Goal: Information Seeking & Learning: Learn about a topic

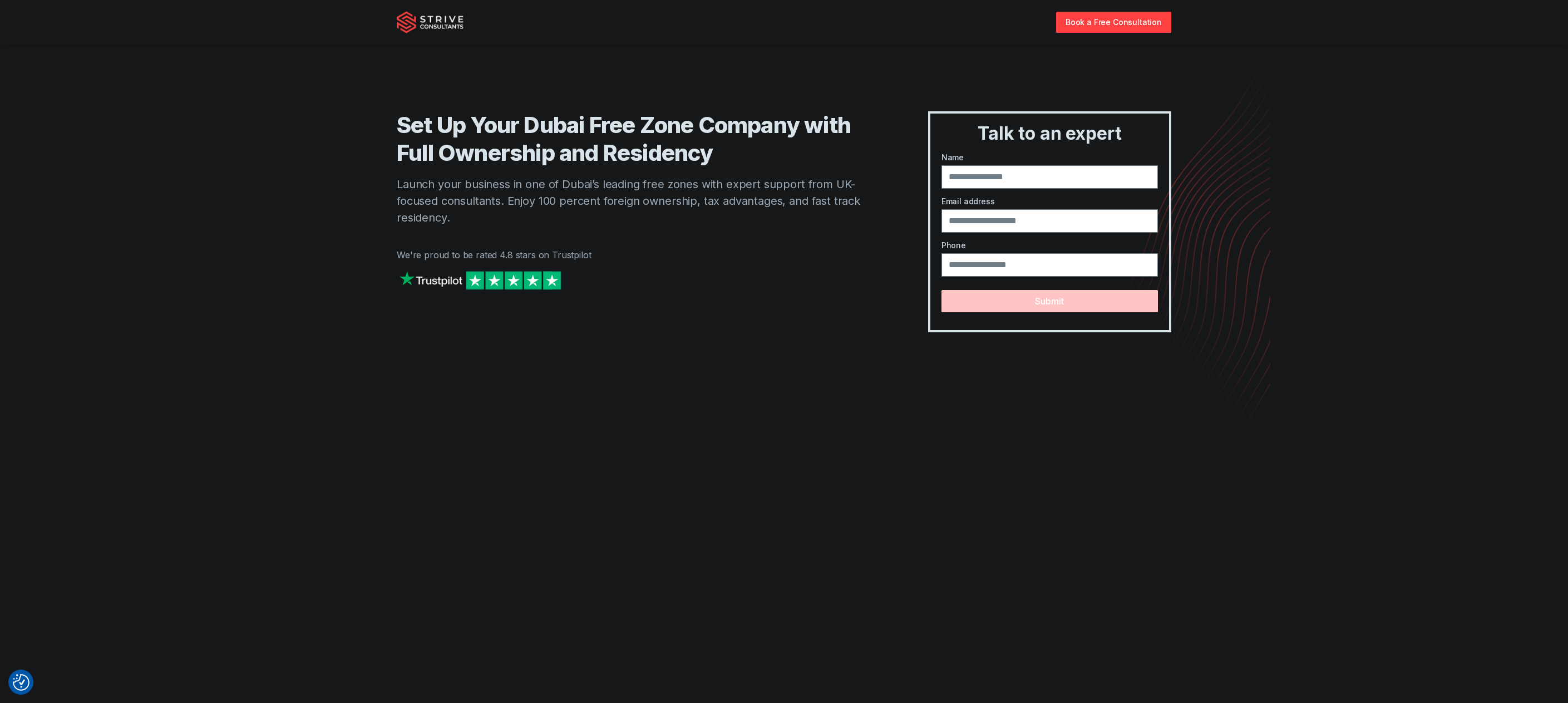
click at [681, 143] on h1 "Set Up Your Dubai Free Zone Company with Full Ownership and Residency" at bounding box center [640, 139] width 487 height 56
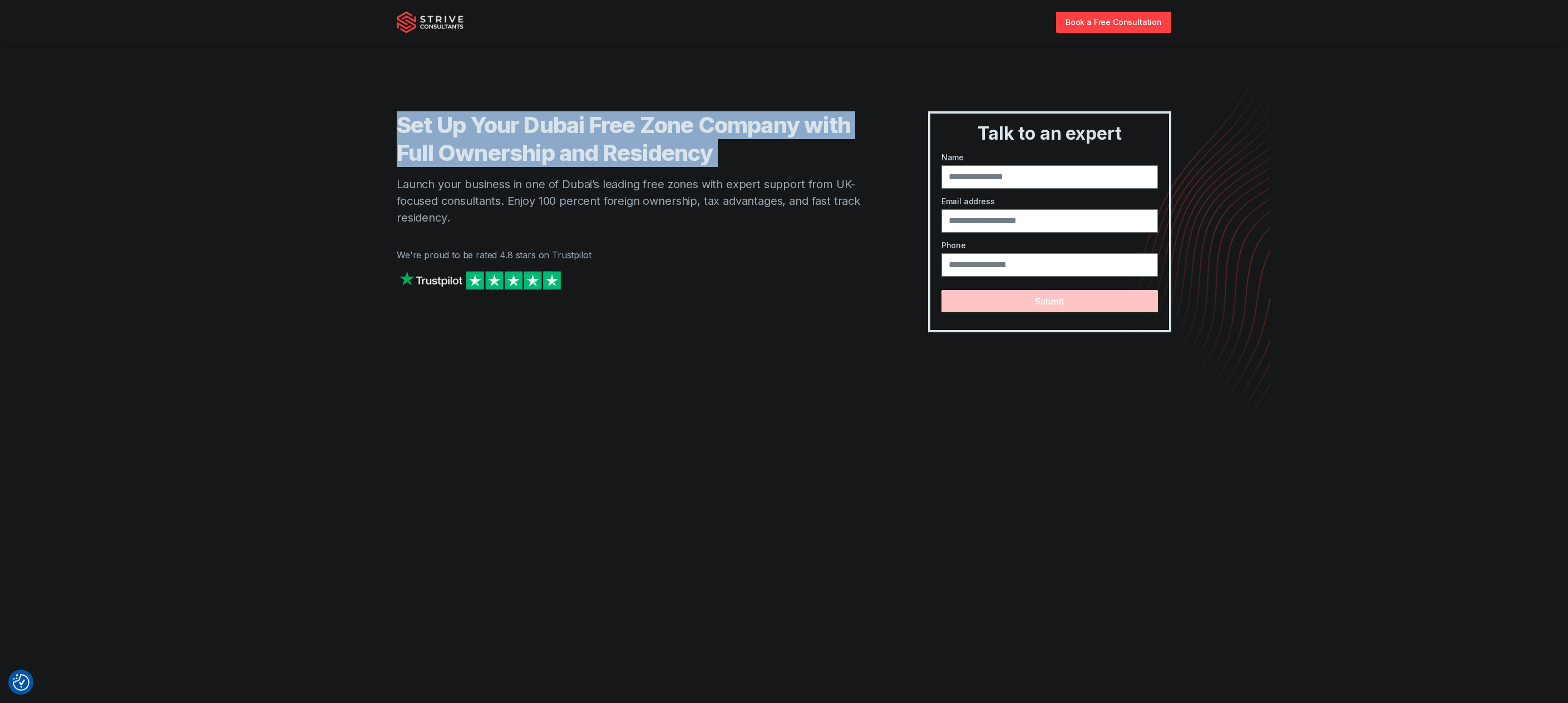
drag, startPoint x: 681, startPoint y: 143, endPoint x: 730, endPoint y: 214, distance: 86.3
click at [685, 152] on h1 "Set Up Your Dubai Free Zone Company with Full Ownership and Residency" at bounding box center [640, 139] width 487 height 56
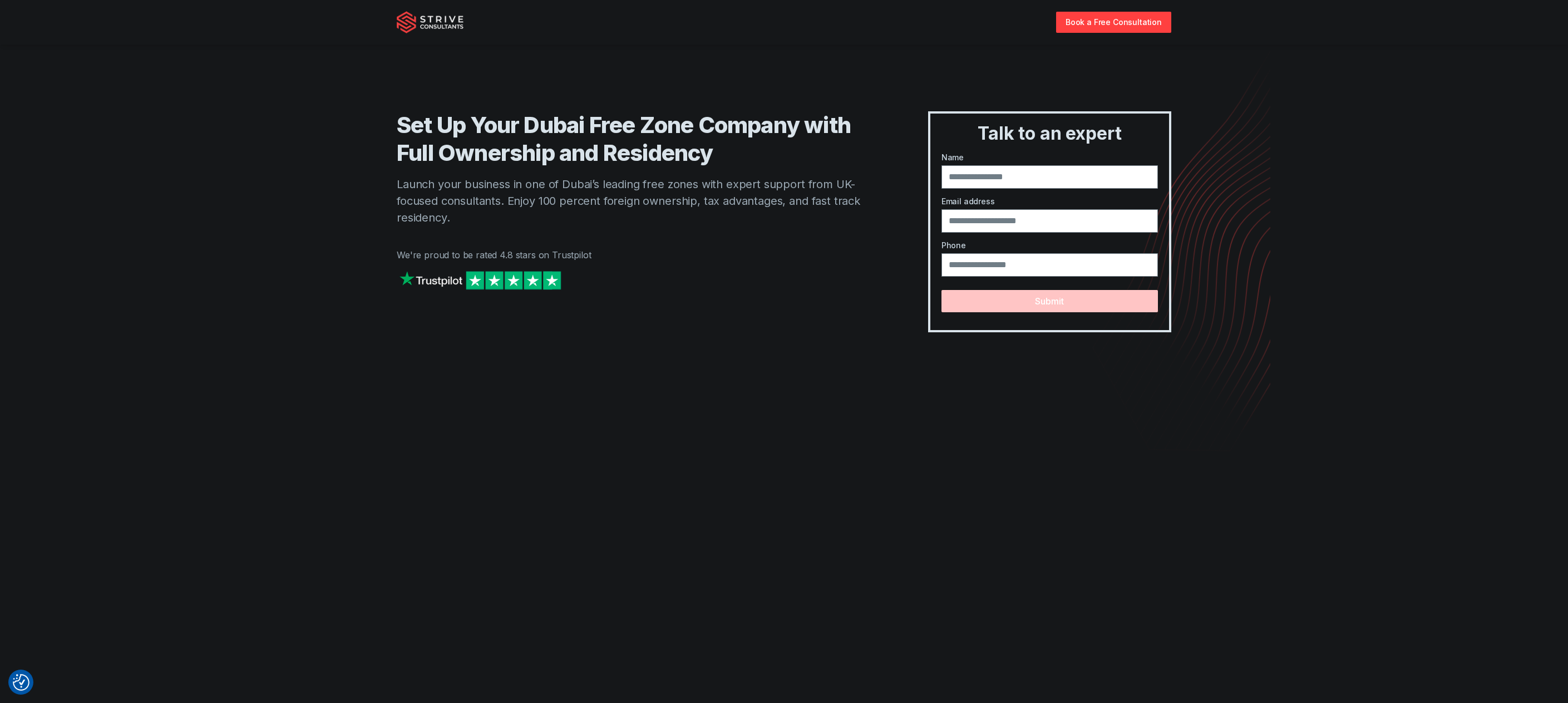
click at [730, 214] on p "Launch your business in one of Dubai’s leading free zones with expert support f…" at bounding box center [640, 200] width 487 height 50
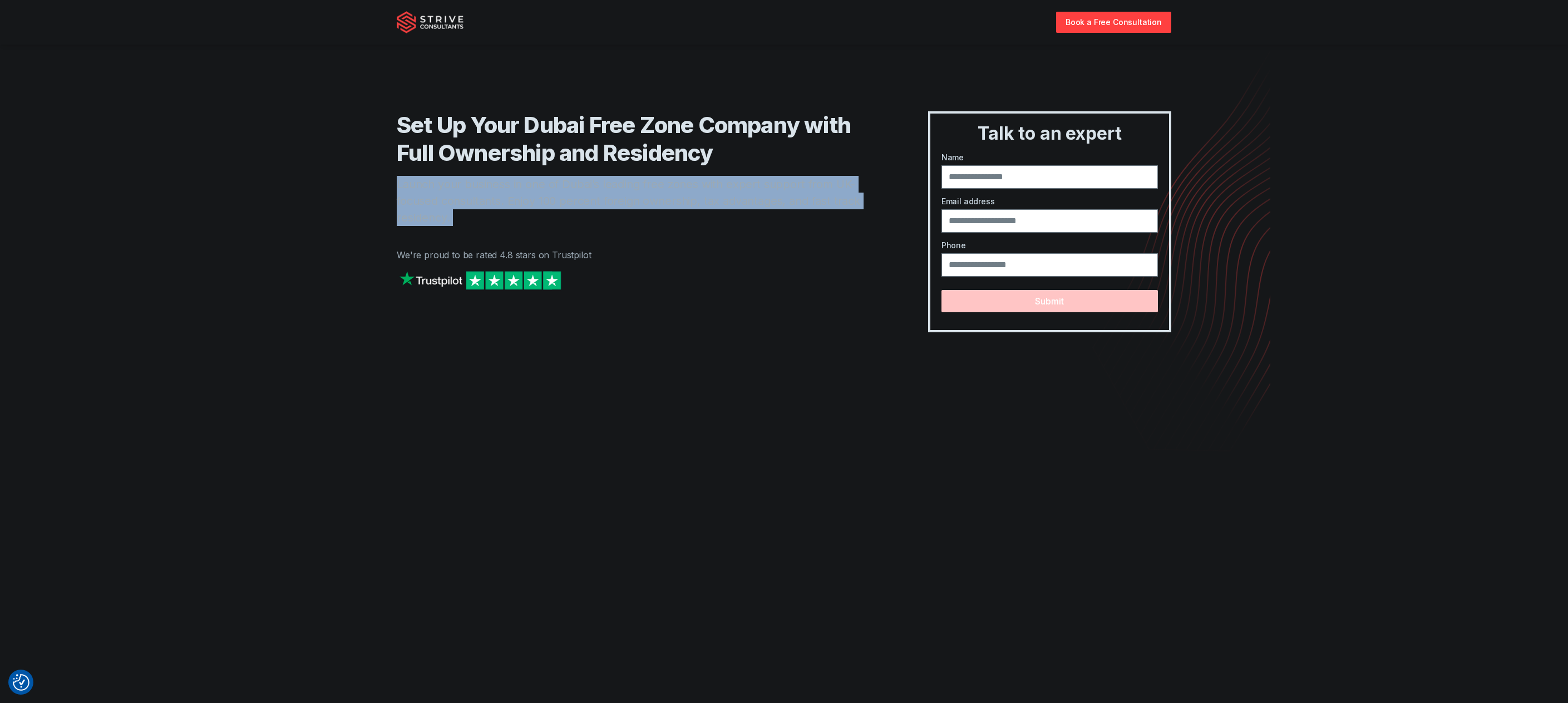
drag, startPoint x: 730, startPoint y: 214, endPoint x: 741, endPoint y: 170, distance: 45.4
click at [731, 213] on p "Launch your business in one of Dubai’s leading free zones with expert support f…" at bounding box center [640, 200] width 487 height 50
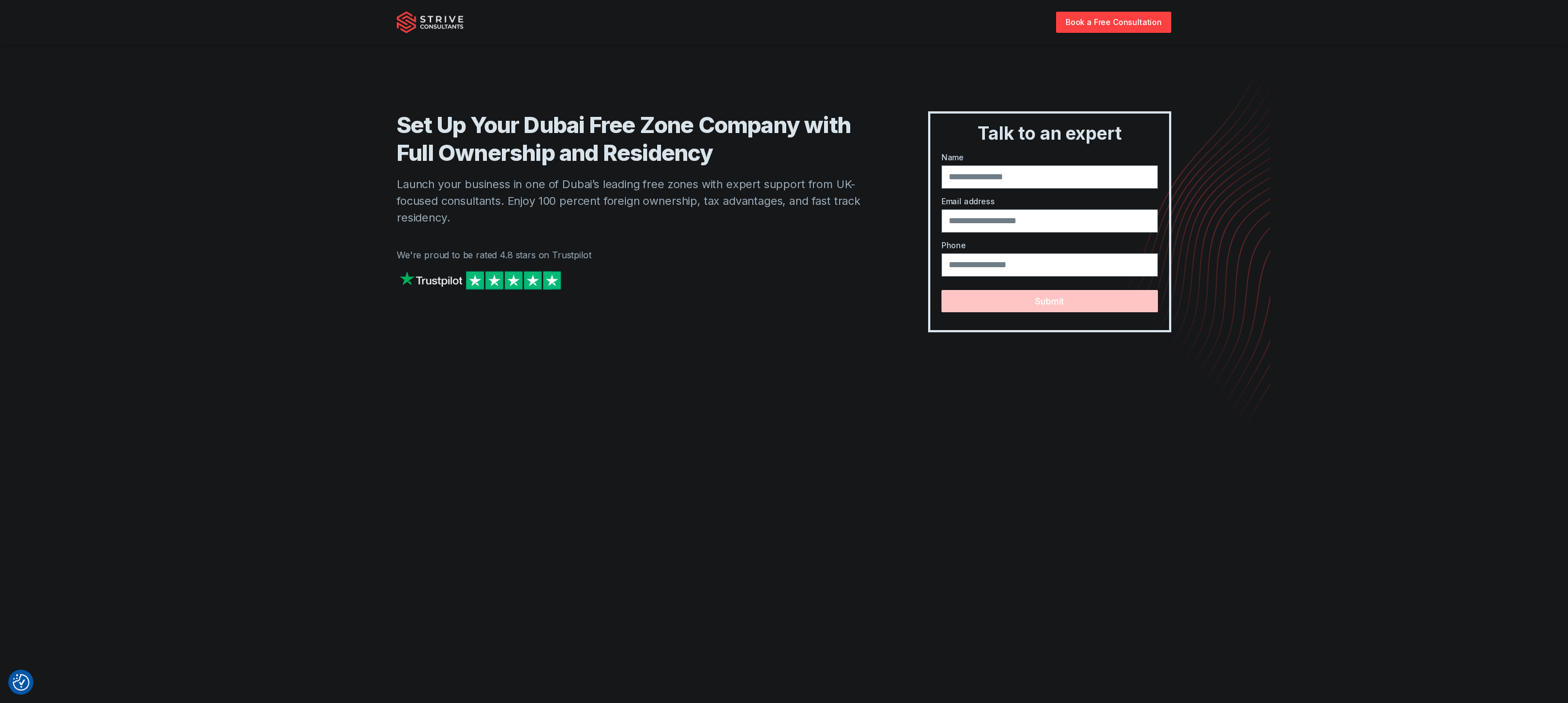
click at [743, 128] on h1 "Set Up Your Dubai Free Zone Company with Full Ownership and Residency" at bounding box center [640, 139] width 487 height 56
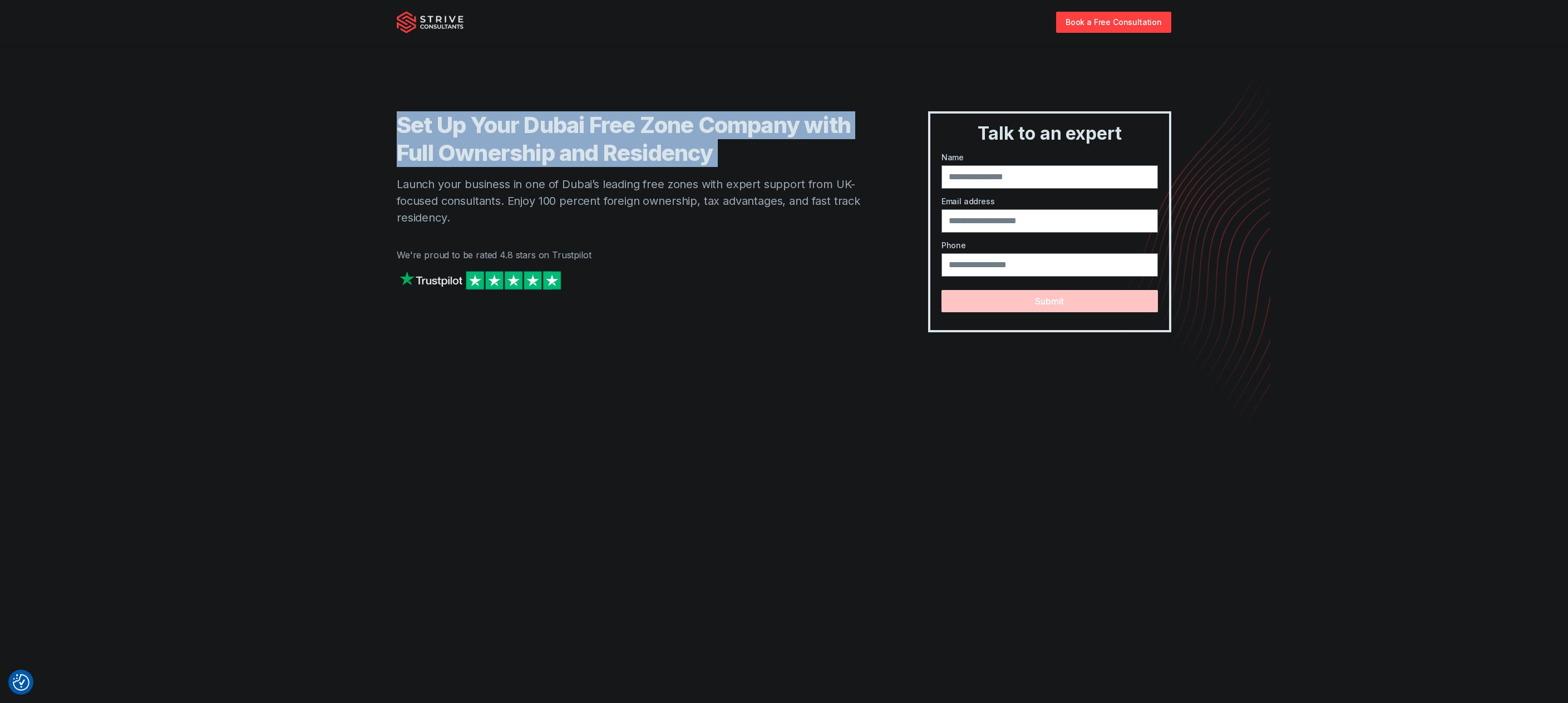
drag, startPoint x: 743, startPoint y: 128, endPoint x: 755, endPoint y: 208, distance: 80.9
click at [752, 193] on div "Set Up Your Dubai Free Zone Company with Full Ownership and Residency Launch yo…" at bounding box center [640, 221] width 487 height 221
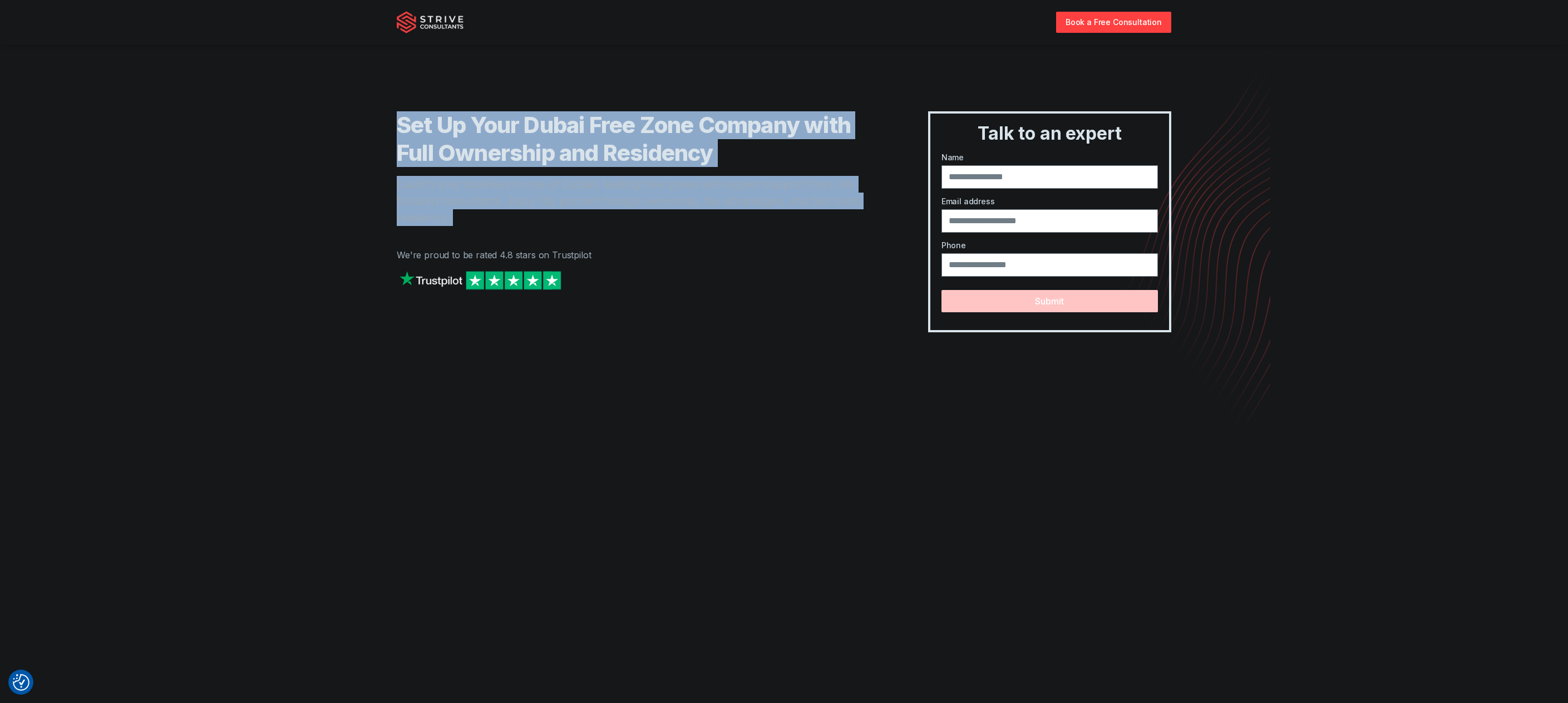
click at [755, 208] on p "Launch your business in one of Dubai’s leading free zones with expert support f…" at bounding box center [640, 200] width 487 height 50
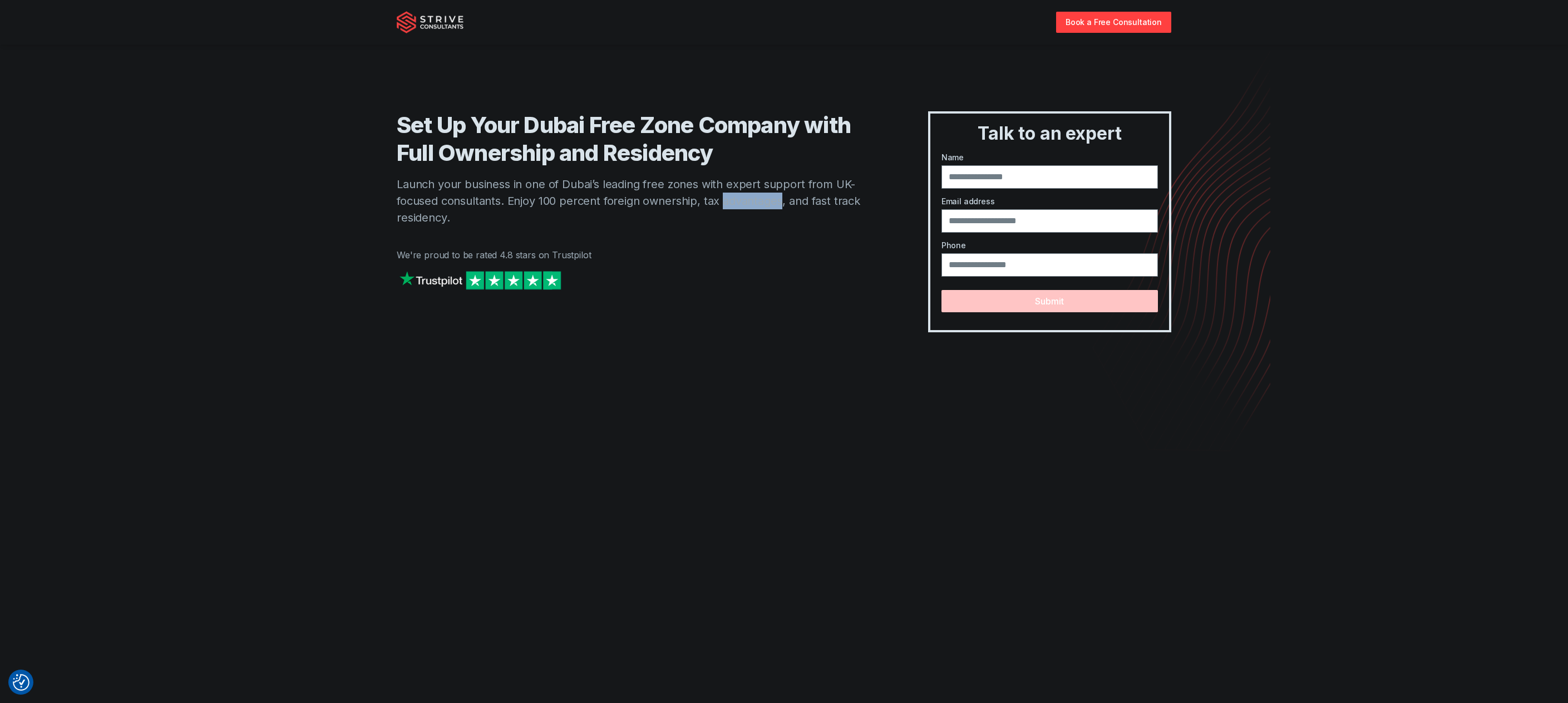
click at [755, 208] on p "Launch your business in one of Dubai’s leading free zones with expert support f…" at bounding box center [640, 200] width 487 height 50
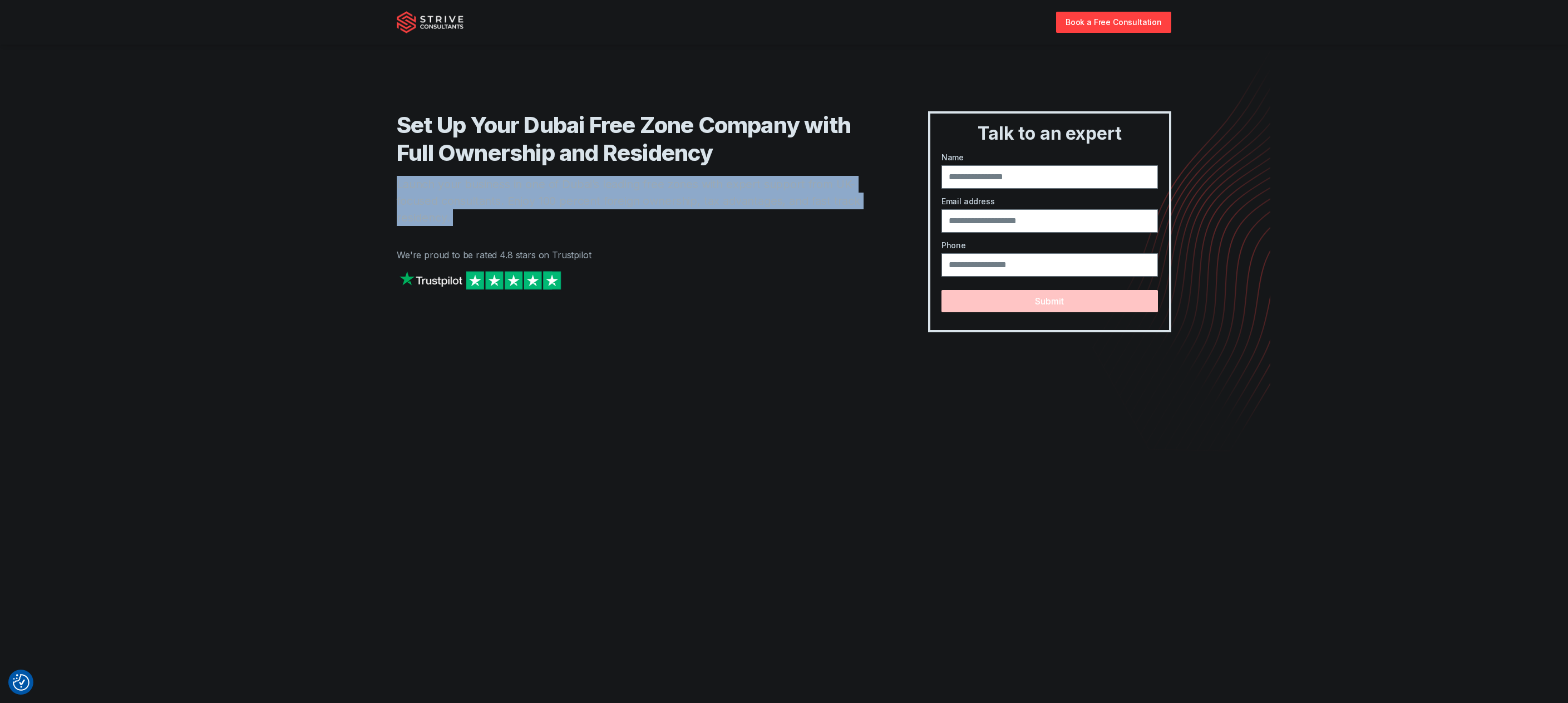
drag, startPoint x: 755, startPoint y: 208, endPoint x: 757, endPoint y: 120, distance: 88.0
click at [757, 197] on p "Launch your business in one of Dubai’s leading free zones with expert support f…" at bounding box center [640, 200] width 487 height 50
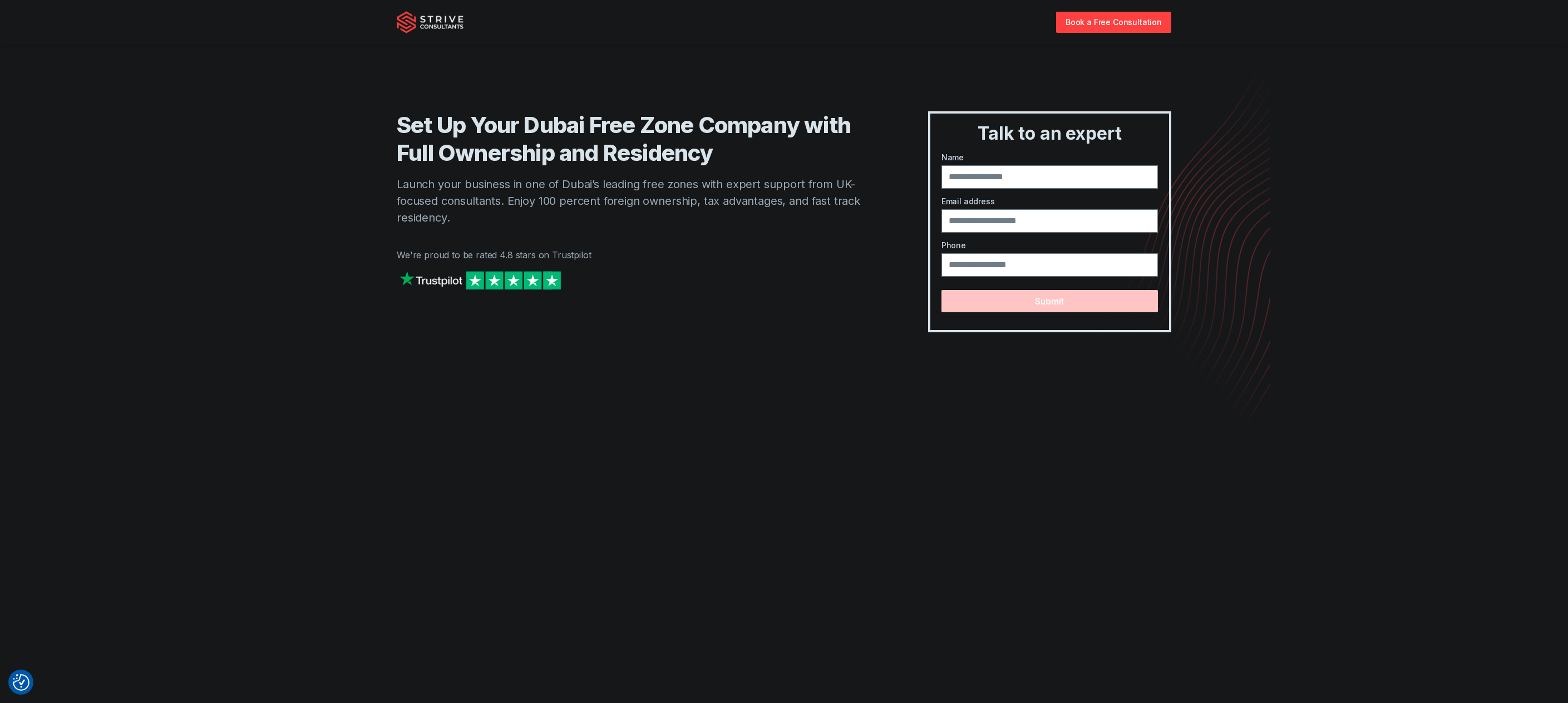
click at [757, 120] on h1 "Set Up Your Dubai Free Zone Company with Full Ownership and Residency" at bounding box center [640, 139] width 487 height 56
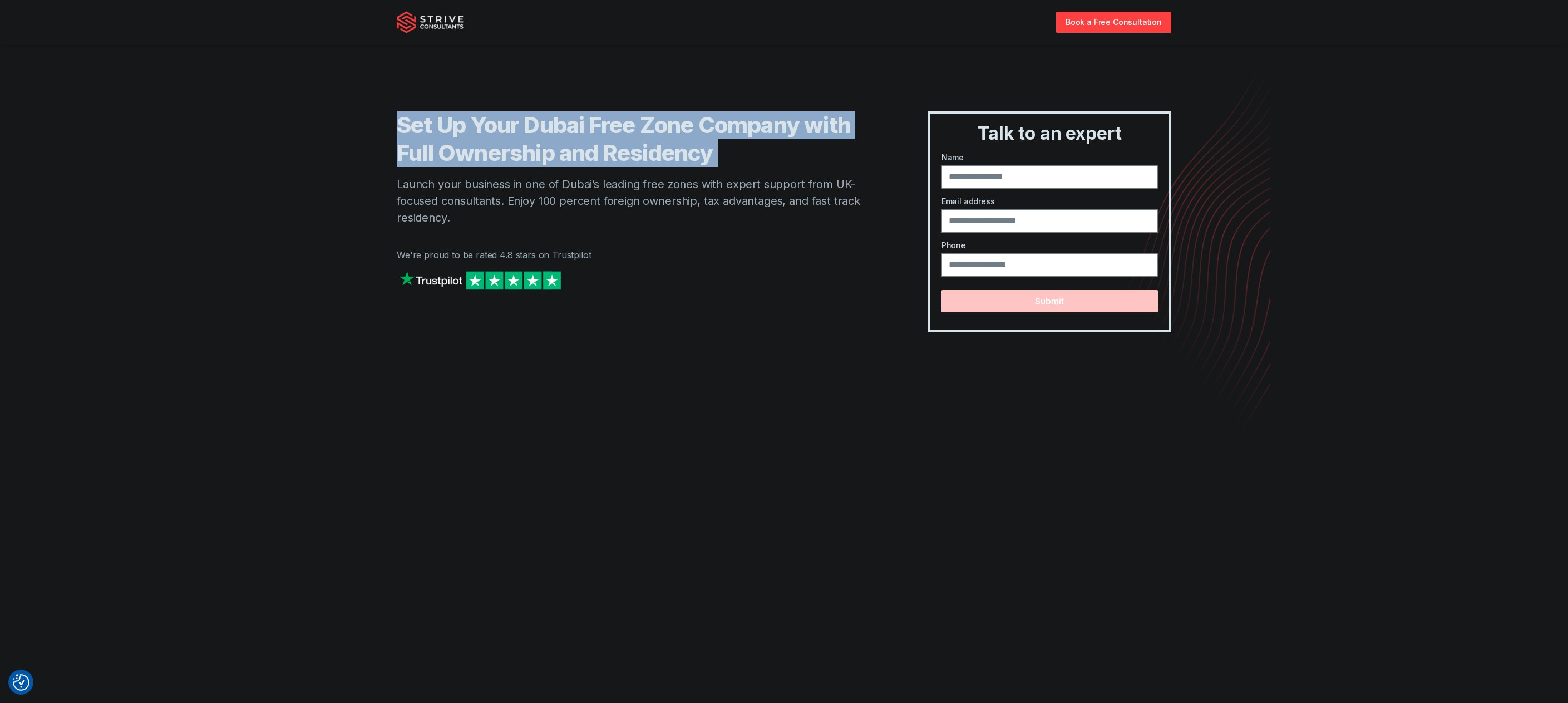
drag, startPoint x: 757, startPoint y: 120, endPoint x: 766, endPoint y: 231, distance: 111.4
click at [765, 227] on div "Set Up Your Dubai Free Zone Company with Full Ownership and Residency Launch yo…" at bounding box center [640, 221] width 487 height 221
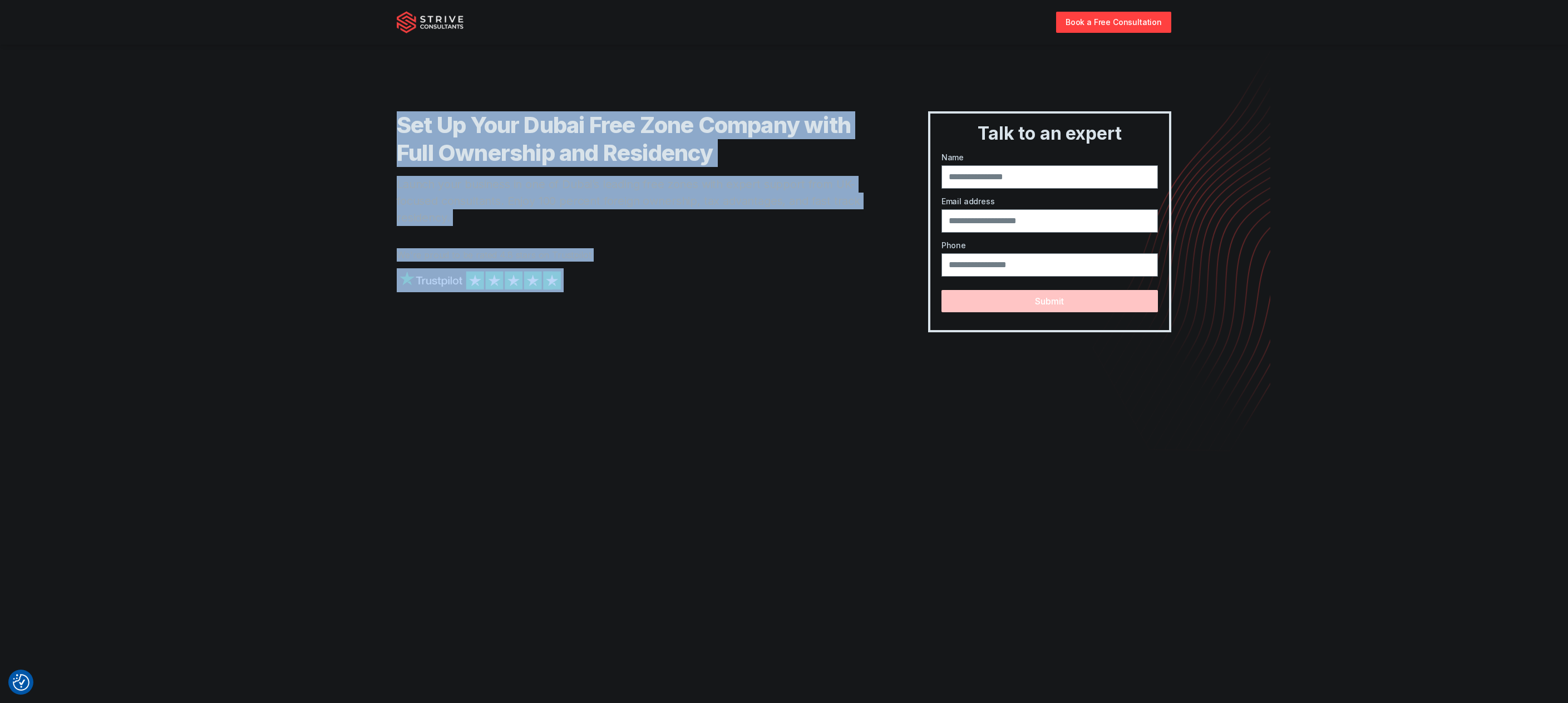
click at [766, 232] on div "Set Up Your Dubai Free Zone Company with Full Ownership and Residency Launch yo…" at bounding box center [640, 221] width 487 height 221
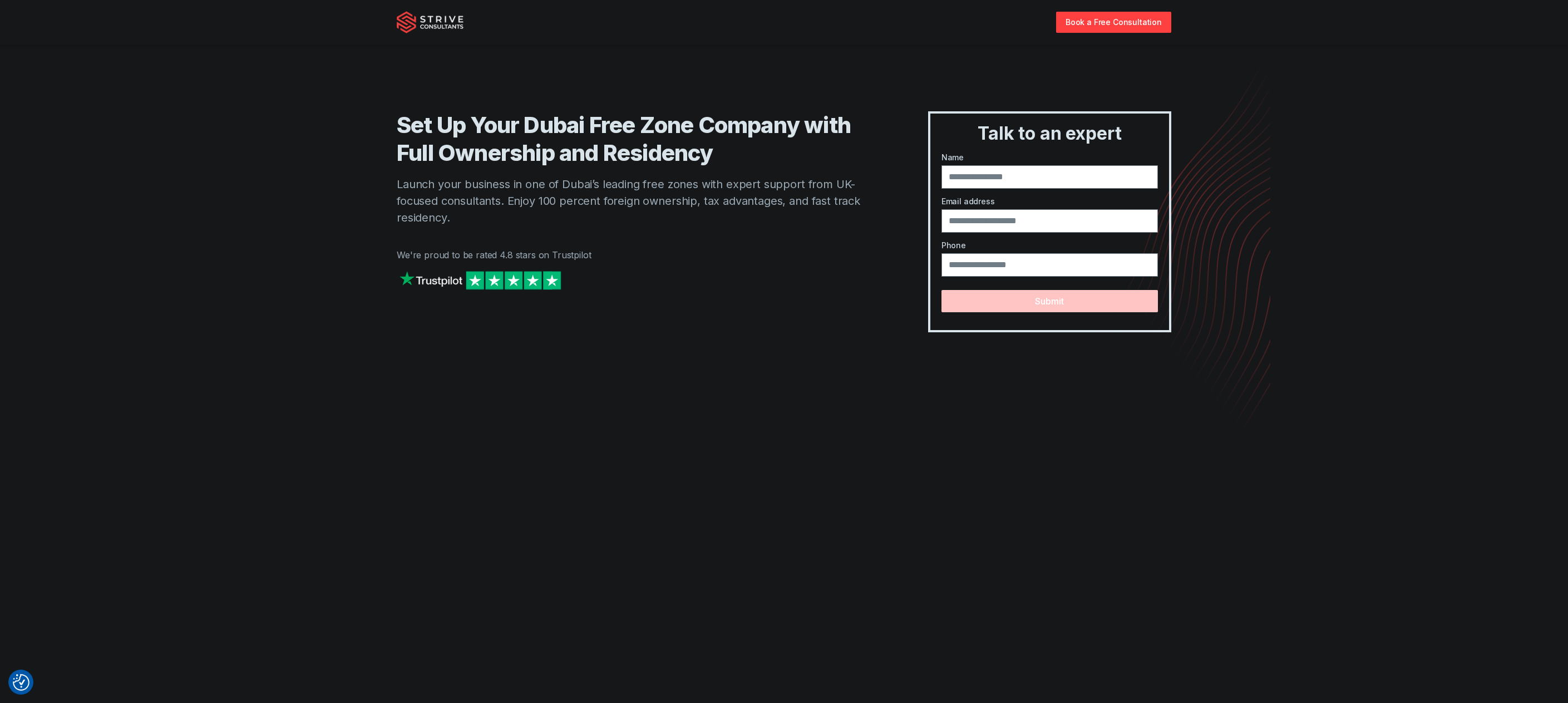
click at [763, 179] on p "Launch your business in one of Dubai’s leading free zones with expert support f…" at bounding box center [640, 200] width 487 height 50
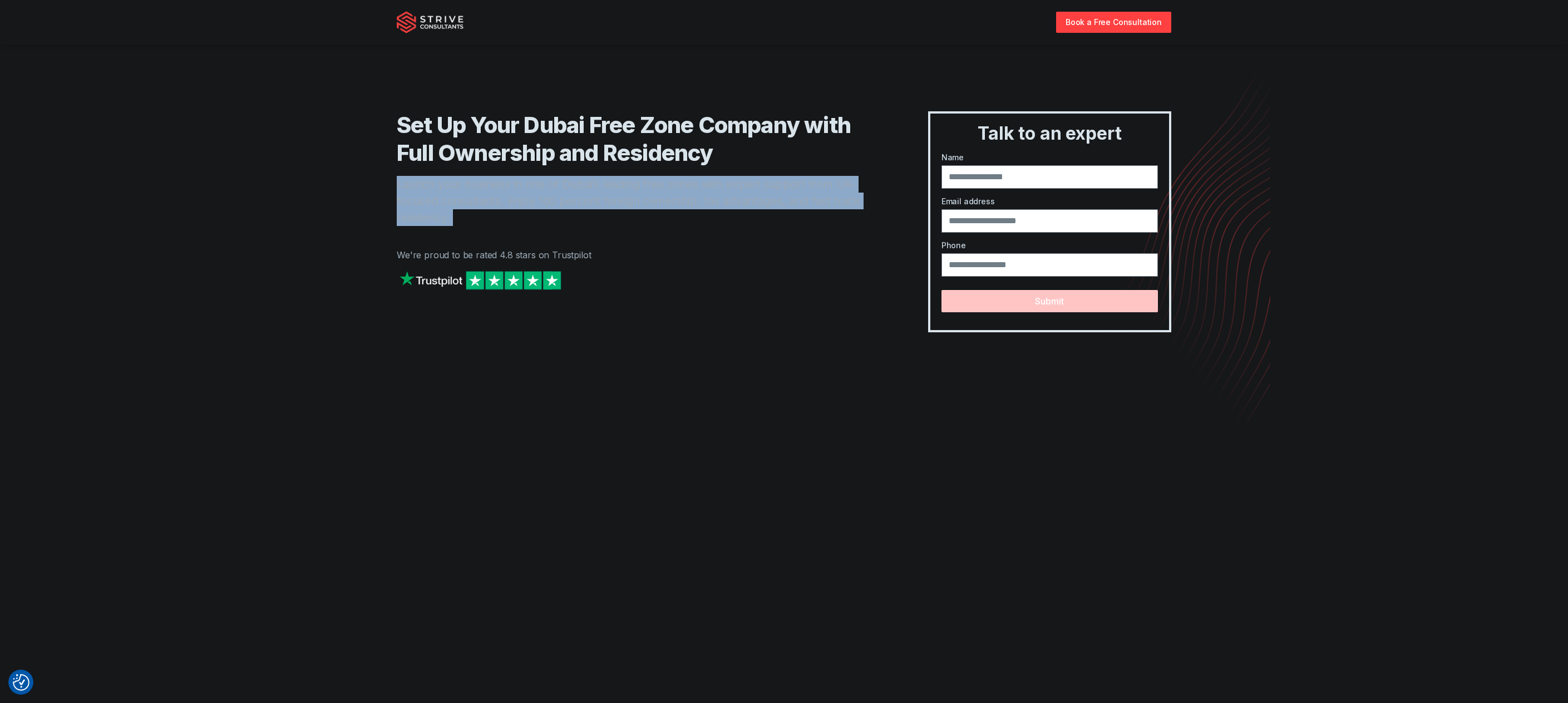
drag, startPoint x: 763, startPoint y: 179, endPoint x: 765, endPoint y: 152, distance: 27.1
click at [763, 170] on div "Set Up Your Dubai Free Zone Company with Full Ownership and Residency Launch yo…" at bounding box center [640, 221] width 487 height 221
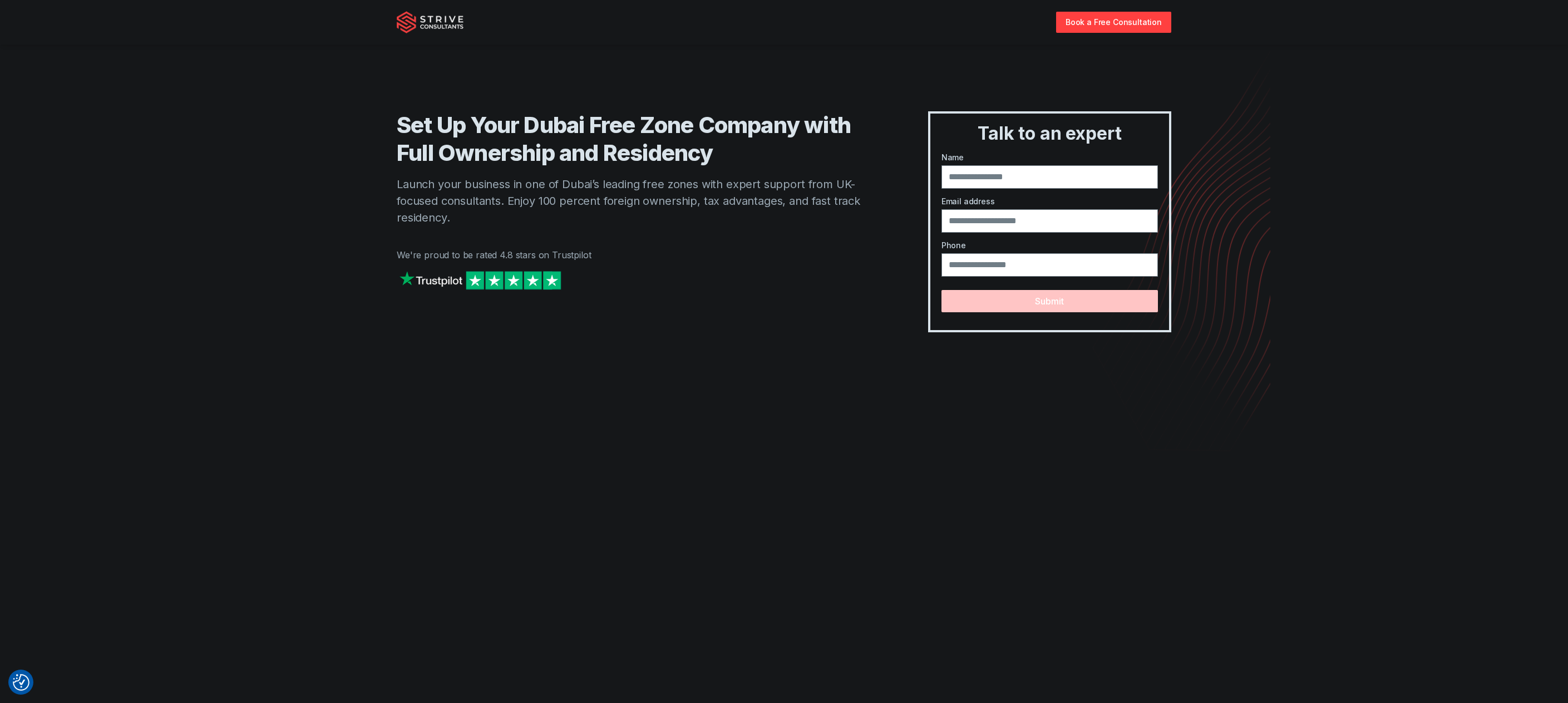
click at [765, 152] on h1 "Set Up Your Dubai Free Zone Company with Full Ownership and Residency" at bounding box center [640, 139] width 487 height 56
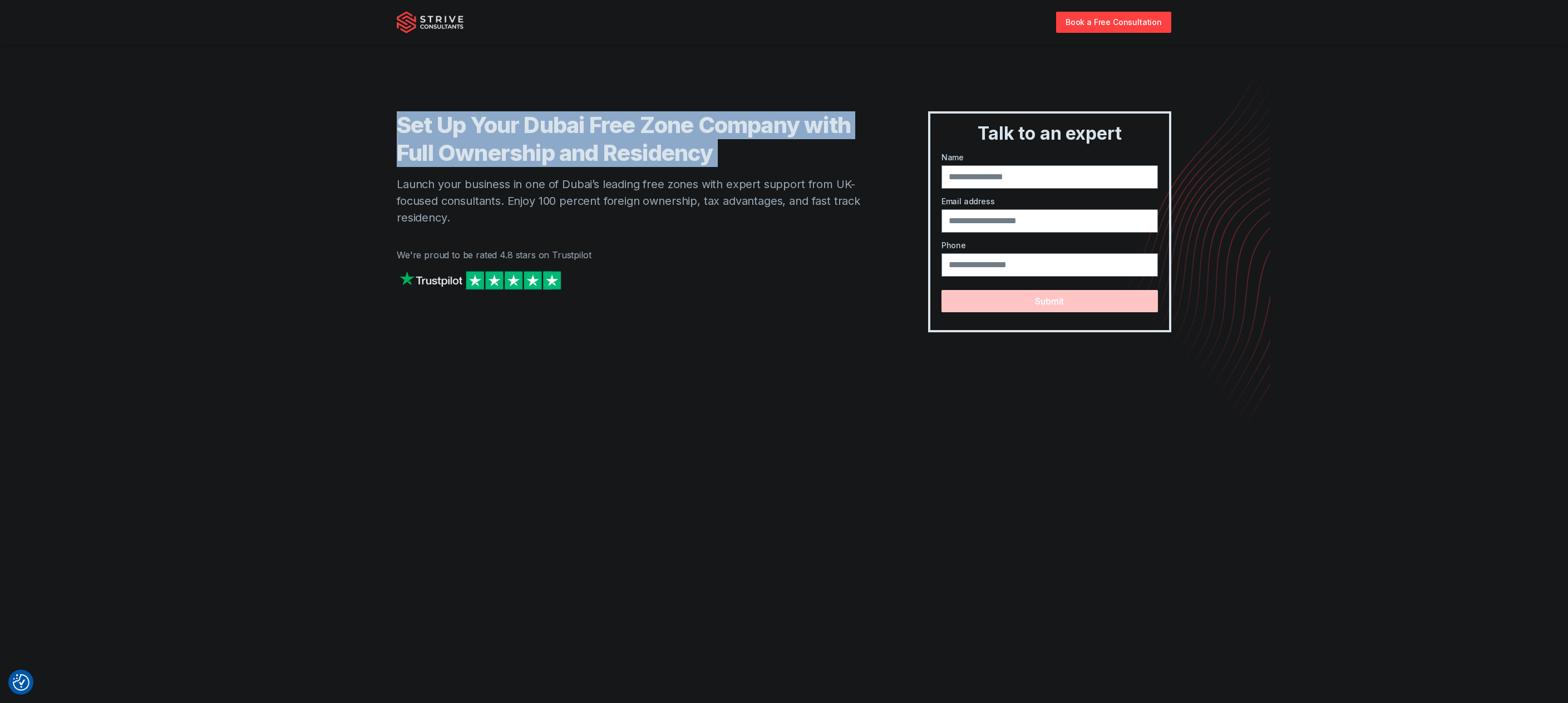
drag, startPoint x: 765, startPoint y: 152, endPoint x: 764, endPoint y: 207, distance: 55.0
click at [764, 204] on div "Set Up Your Dubai Free Zone Company with Full Ownership and Residency Launch yo…" at bounding box center [640, 221] width 487 height 221
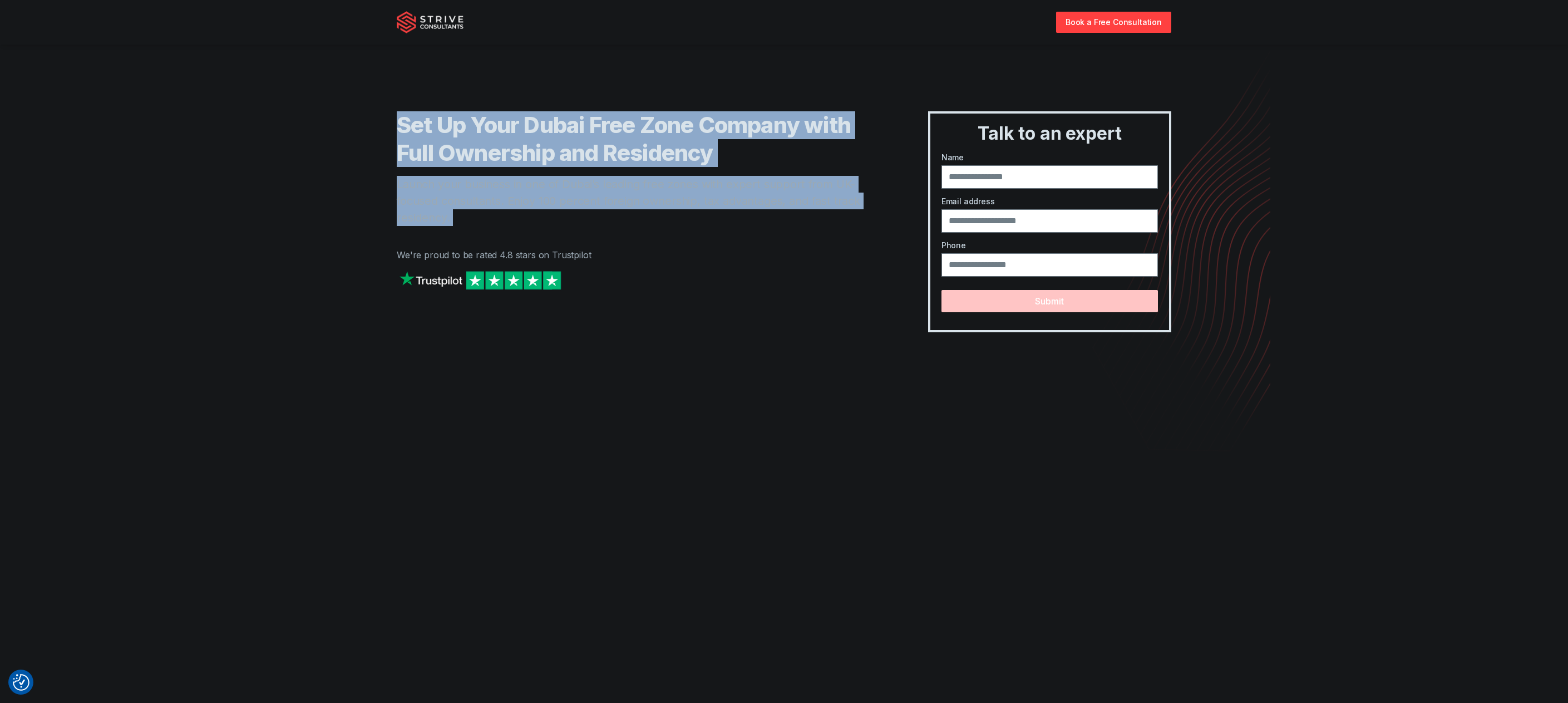
click at [764, 207] on p "Launch your business in one of Dubai’s leading free zones with expert support f…" at bounding box center [640, 200] width 487 height 50
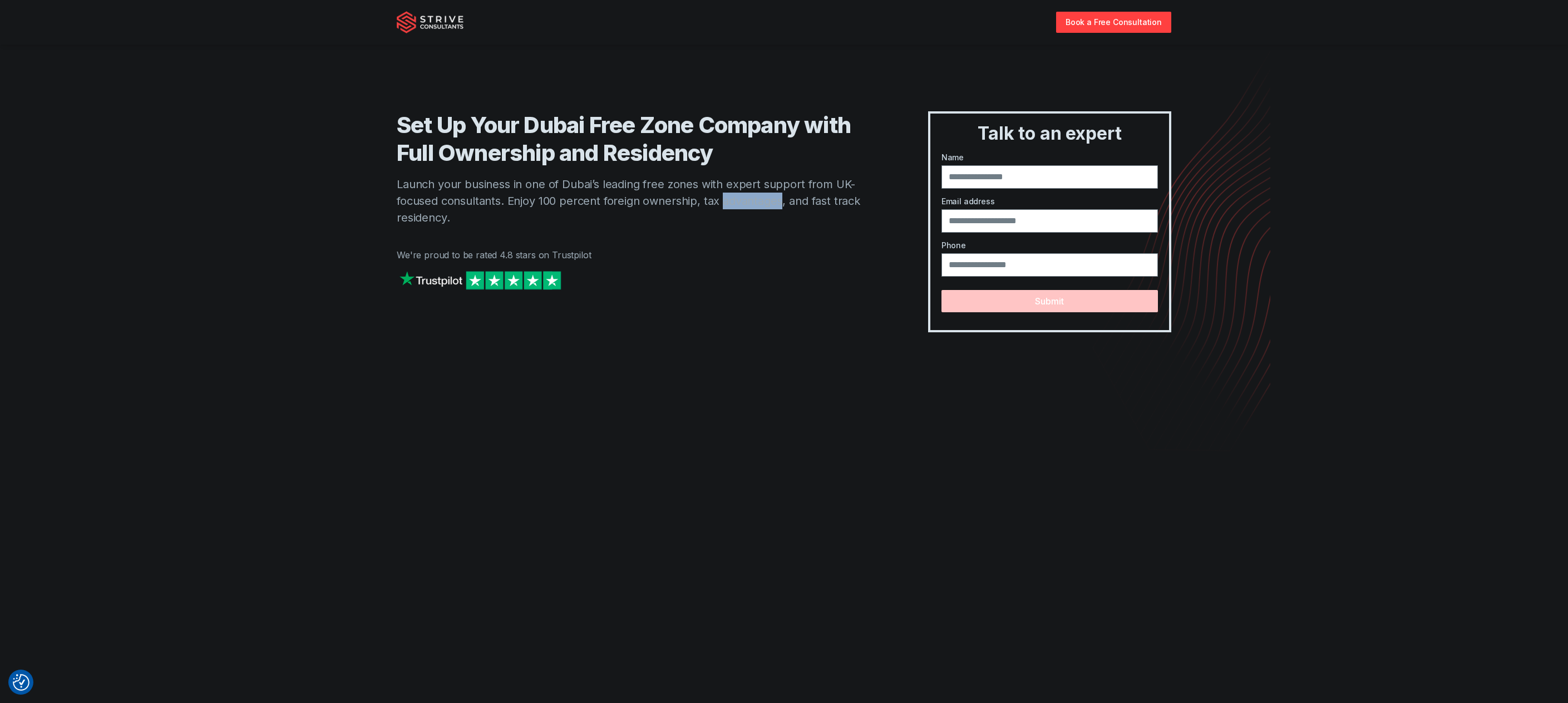
click at [764, 207] on p "Launch your business in one of Dubai’s leading free zones with expert support f…" at bounding box center [640, 200] width 487 height 50
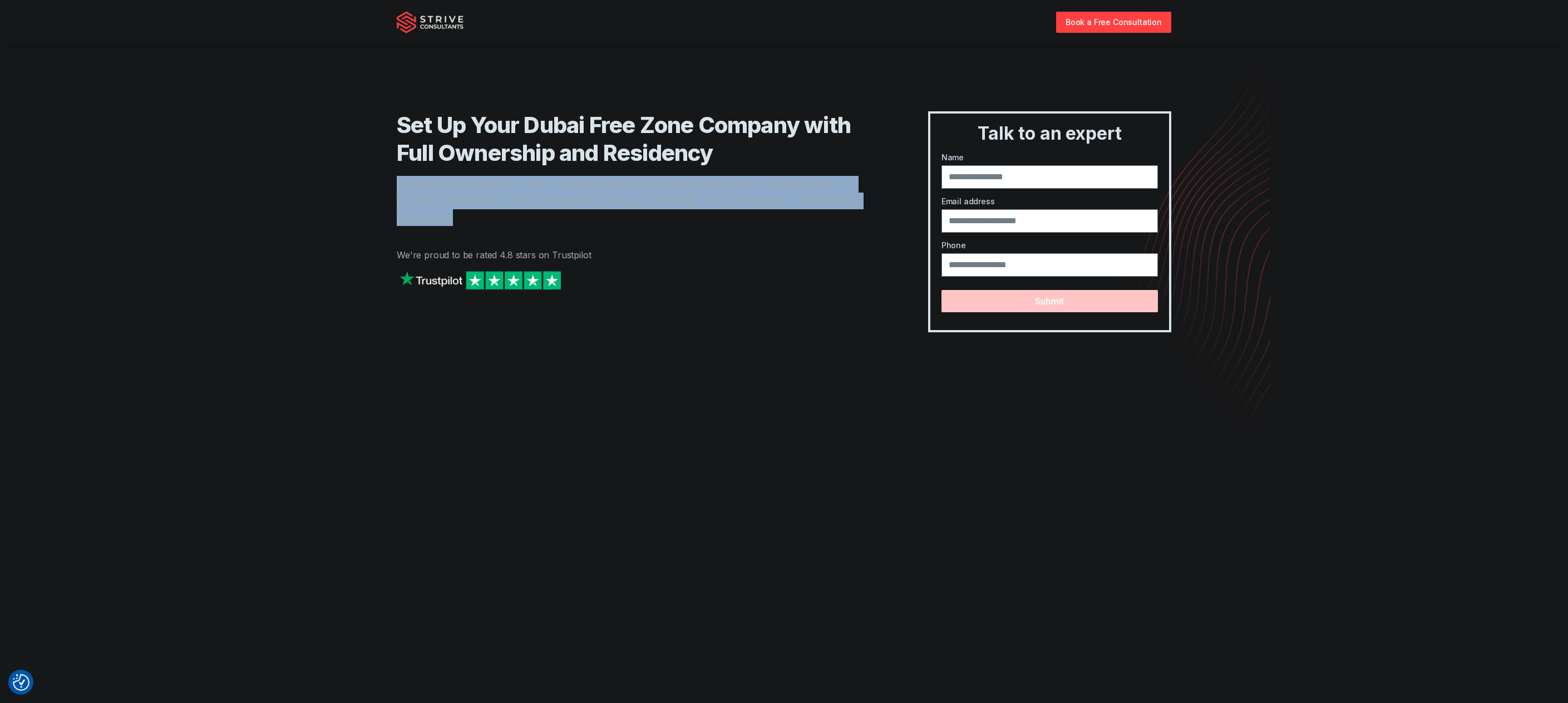
drag, startPoint x: 764, startPoint y: 207, endPoint x: 766, endPoint y: 165, distance: 42.0
click at [764, 183] on p "Launch your business in one of Dubai’s leading free zones with expert support f…" at bounding box center [640, 200] width 487 height 50
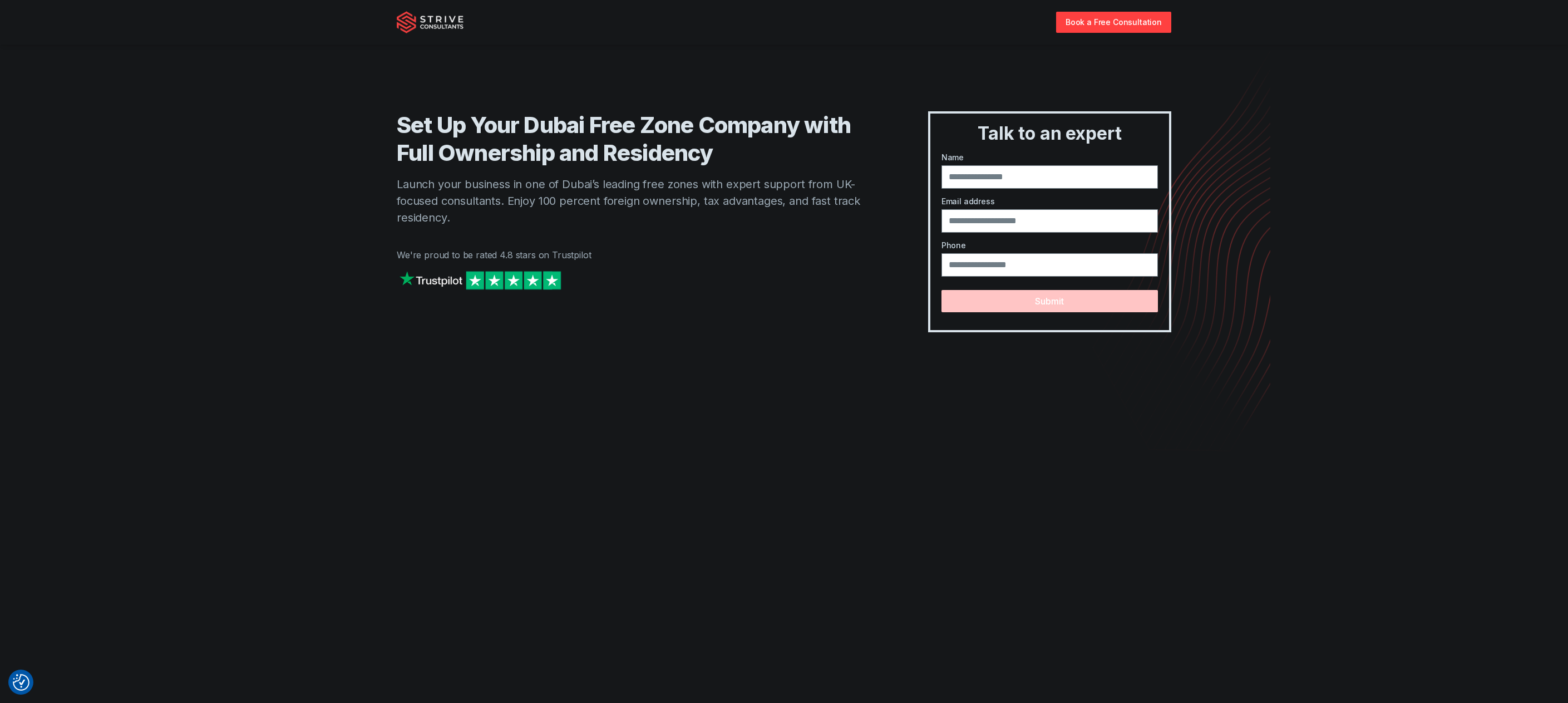
click at [766, 156] on h1 "Set Up Your Dubai Free Zone Company with Full Ownership and Residency" at bounding box center [640, 139] width 487 height 56
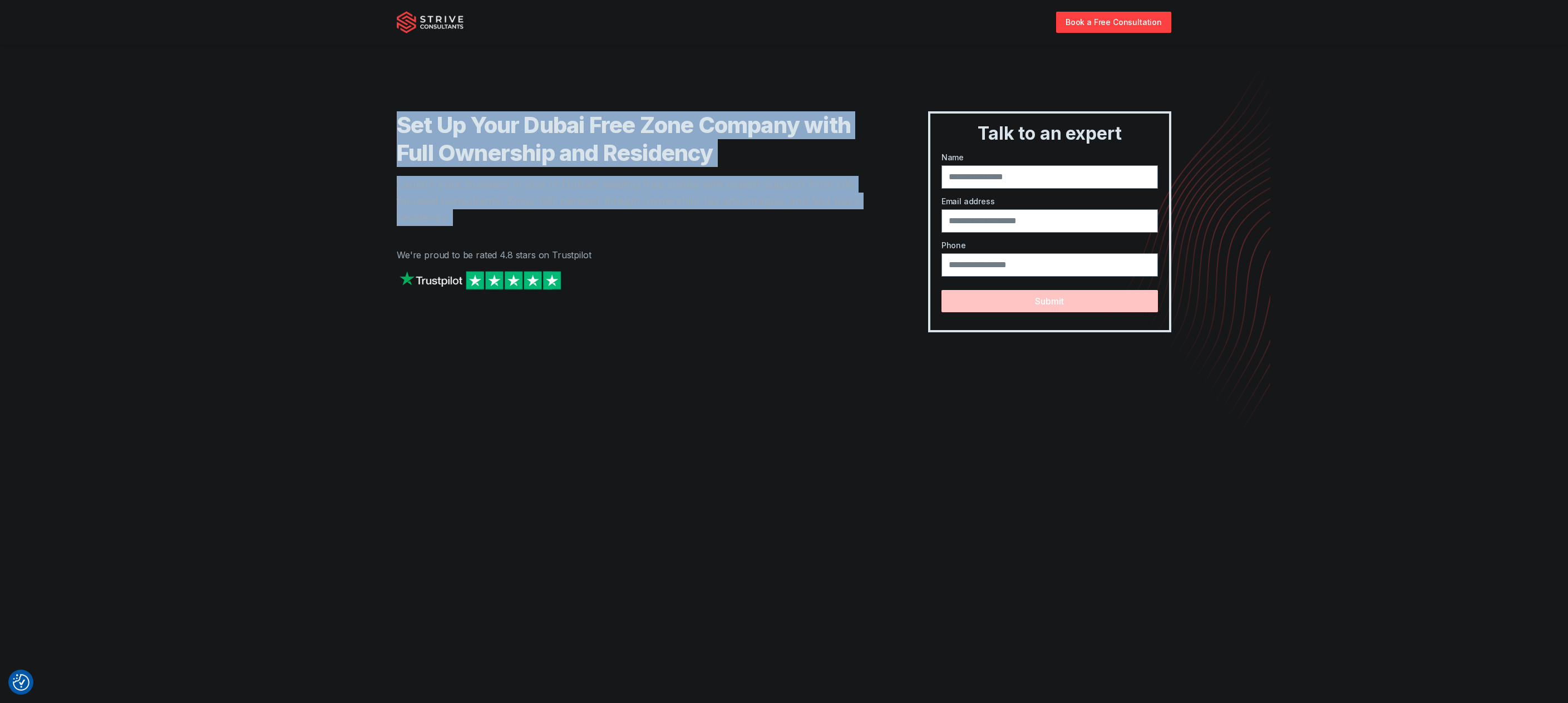
drag, startPoint x: 766, startPoint y: 156, endPoint x: 781, endPoint y: 221, distance: 66.7
click at [773, 190] on div "Set Up Your Dubai Free Zone Company with Full Ownership and Residency Launch yo…" at bounding box center [640, 221] width 487 height 221
click at [781, 221] on p "Launch your business in one of Dubai’s leading free zones with expert support f…" at bounding box center [640, 200] width 487 height 50
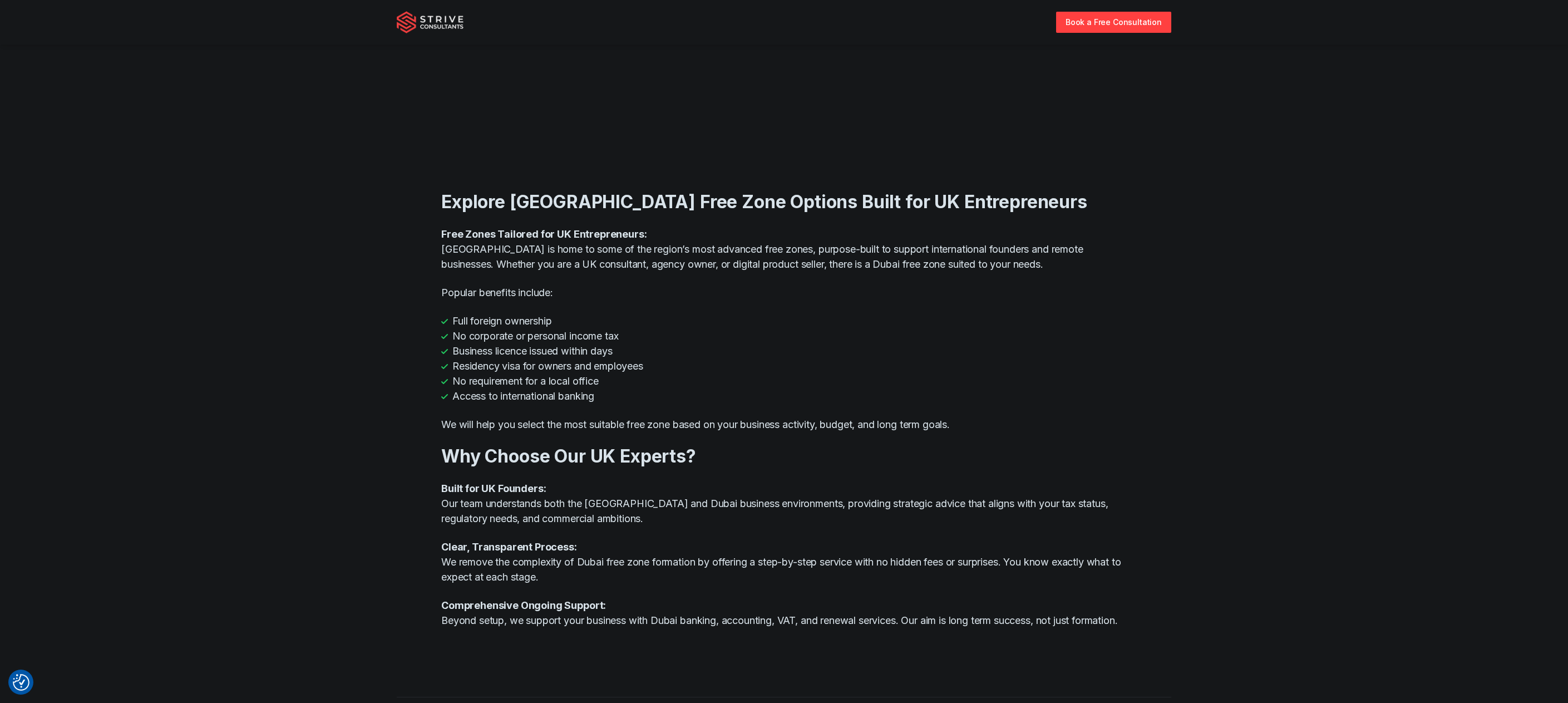
scroll to position [668, 0]
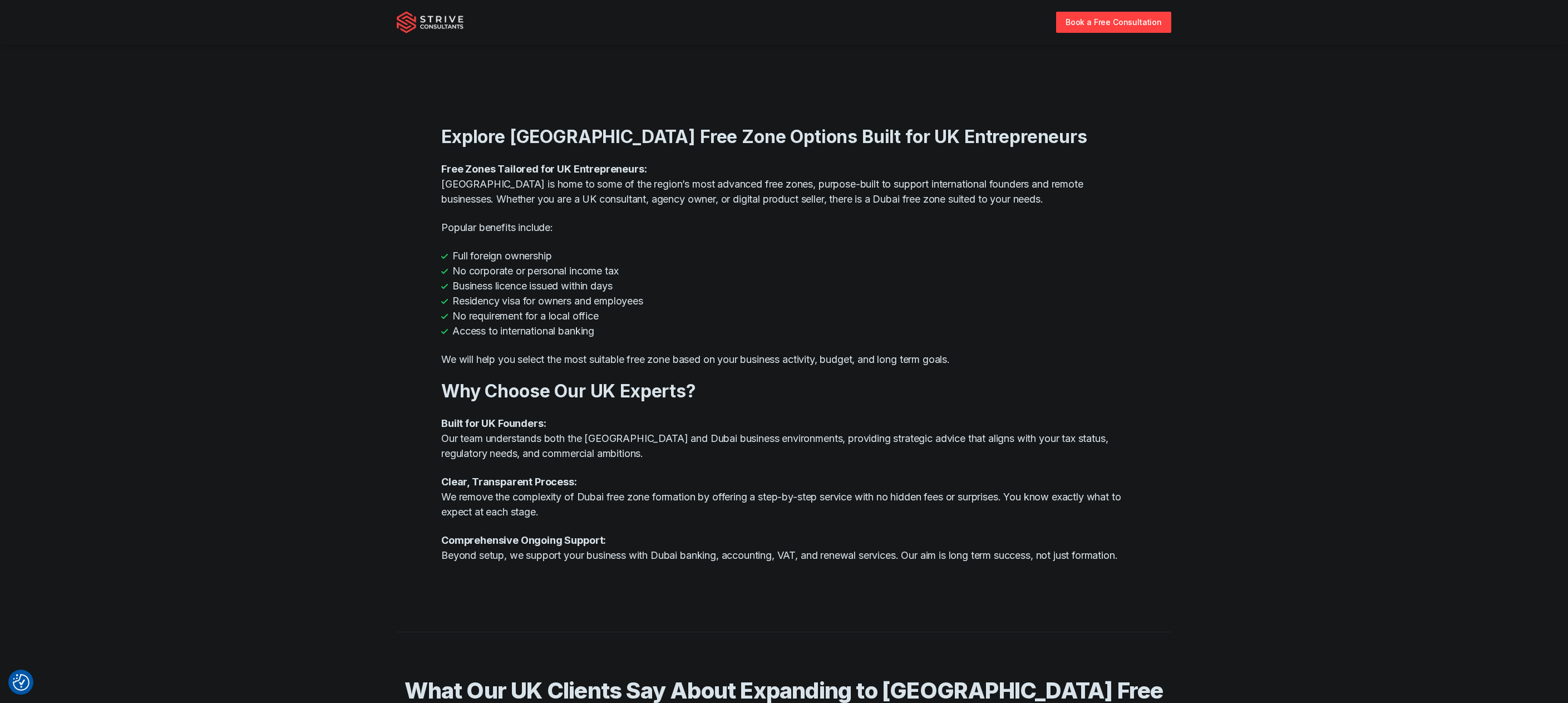
click at [694, 280] on li "Business licence issued within days" at bounding box center [784, 286] width 686 height 15
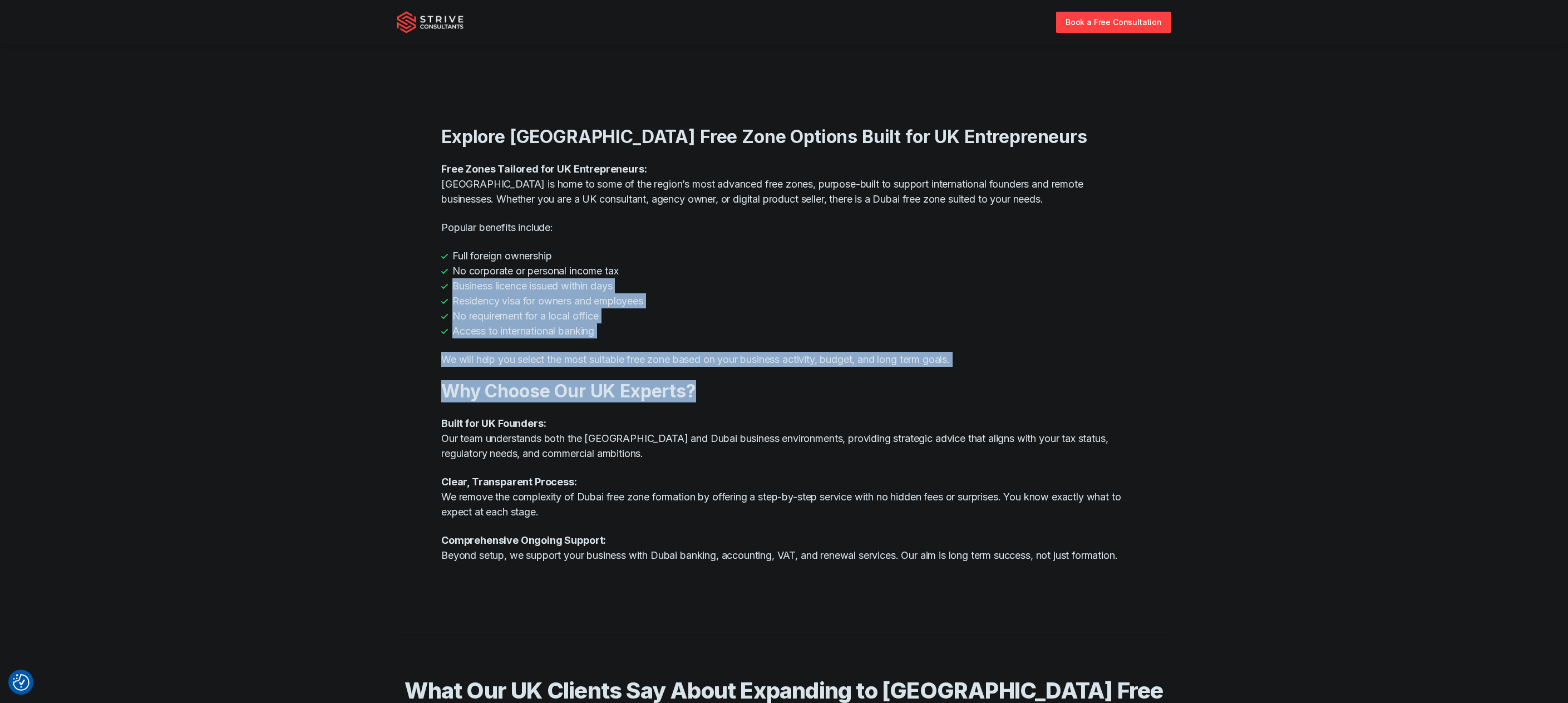
drag, startPoint x: 694, startPoint y: 280, endPoint x: 686, endPoint y: 521, distance: 241.1
click at [685, 512] on div "Explore Dubai Free Zone Options Built for UK Entrepreneurs Free Zones Tailored …" at bounding box center [784, 345] width 686 height 486
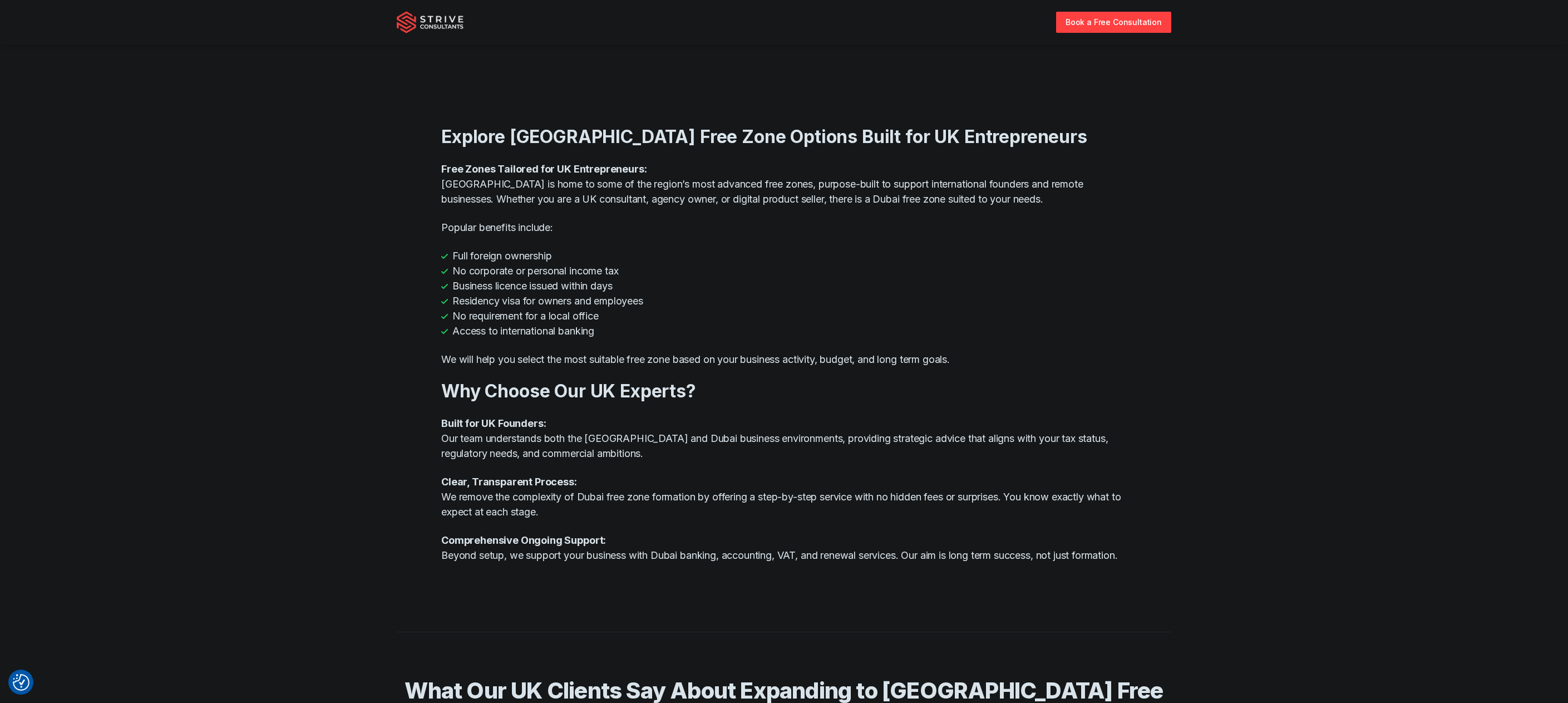
click at [687, 523] on div "Explore Dubai Free Zone Options Built for UK Entrepreneurs Free Zones Tailored …" at bounding box center [784, 345] width 686 height 486
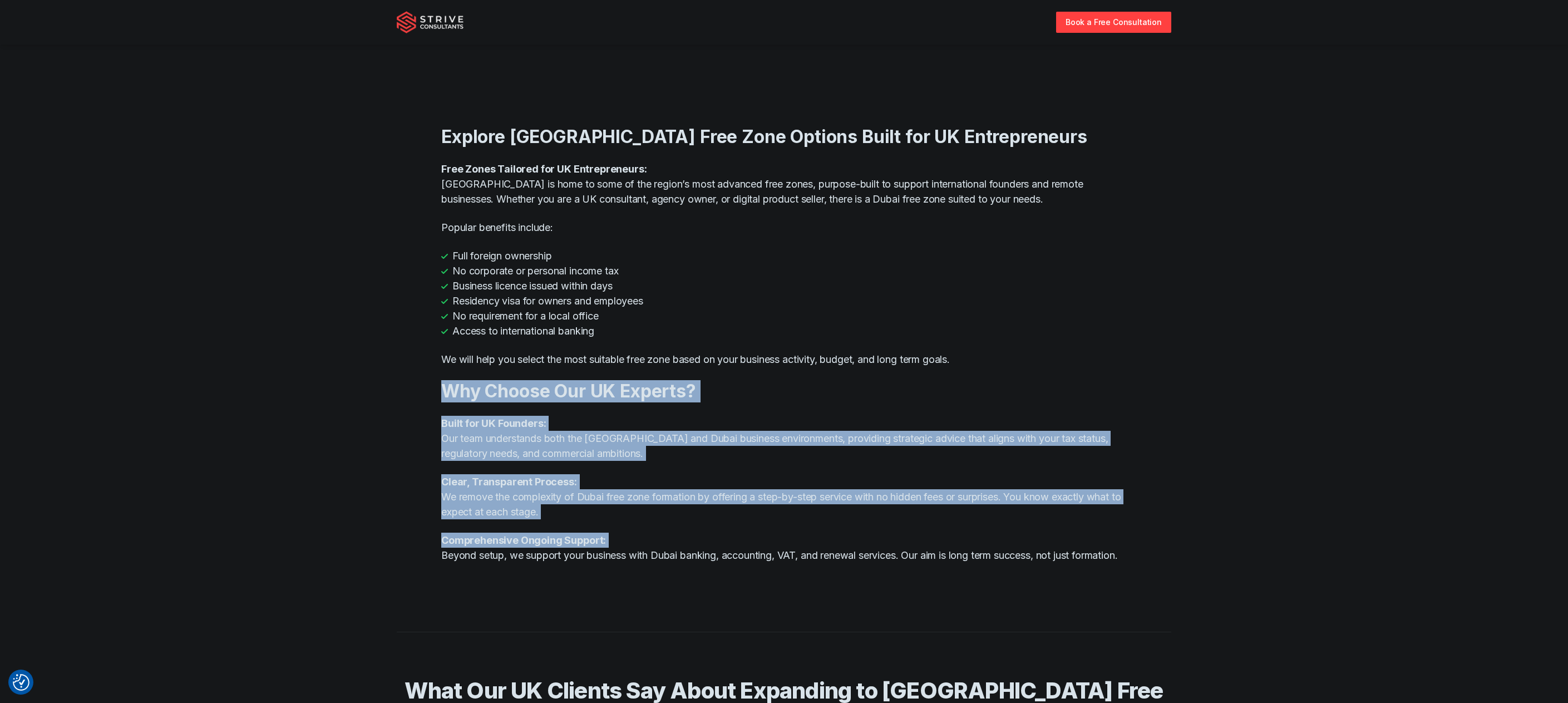
drag, startPoint x: 687, startPoint y: 523, endPoint x: 660, endPoint y: 294, distance: 230.6
click at [662, 311] on div "Explore Dubai Free Zone Options Built for UK Entrepreneurs Free Zones Tailored …" at bounding box center [784, 345] width 686 height 486
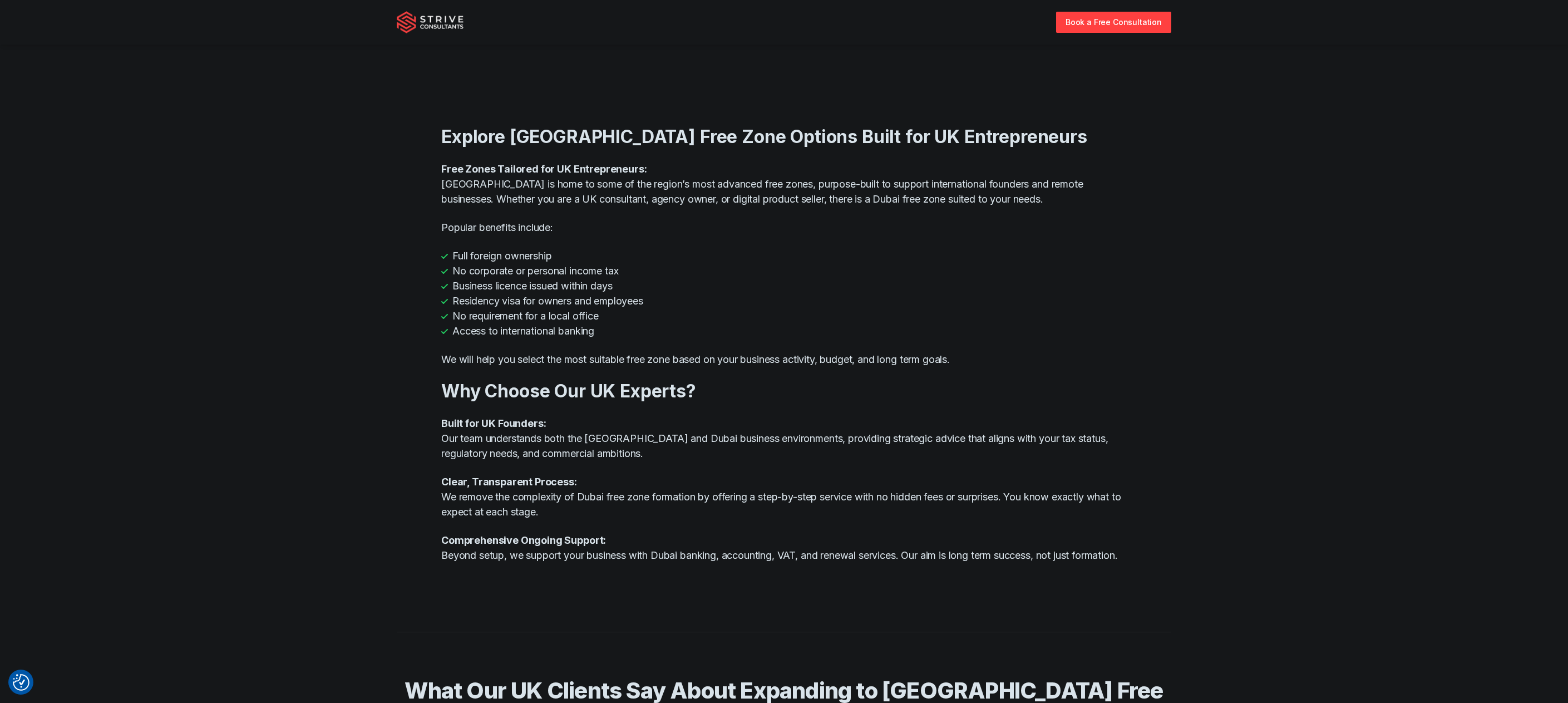
click at [658, 276] on li "No corporate or personal income tax" at bounding box center [784, 271] width 686 height 15
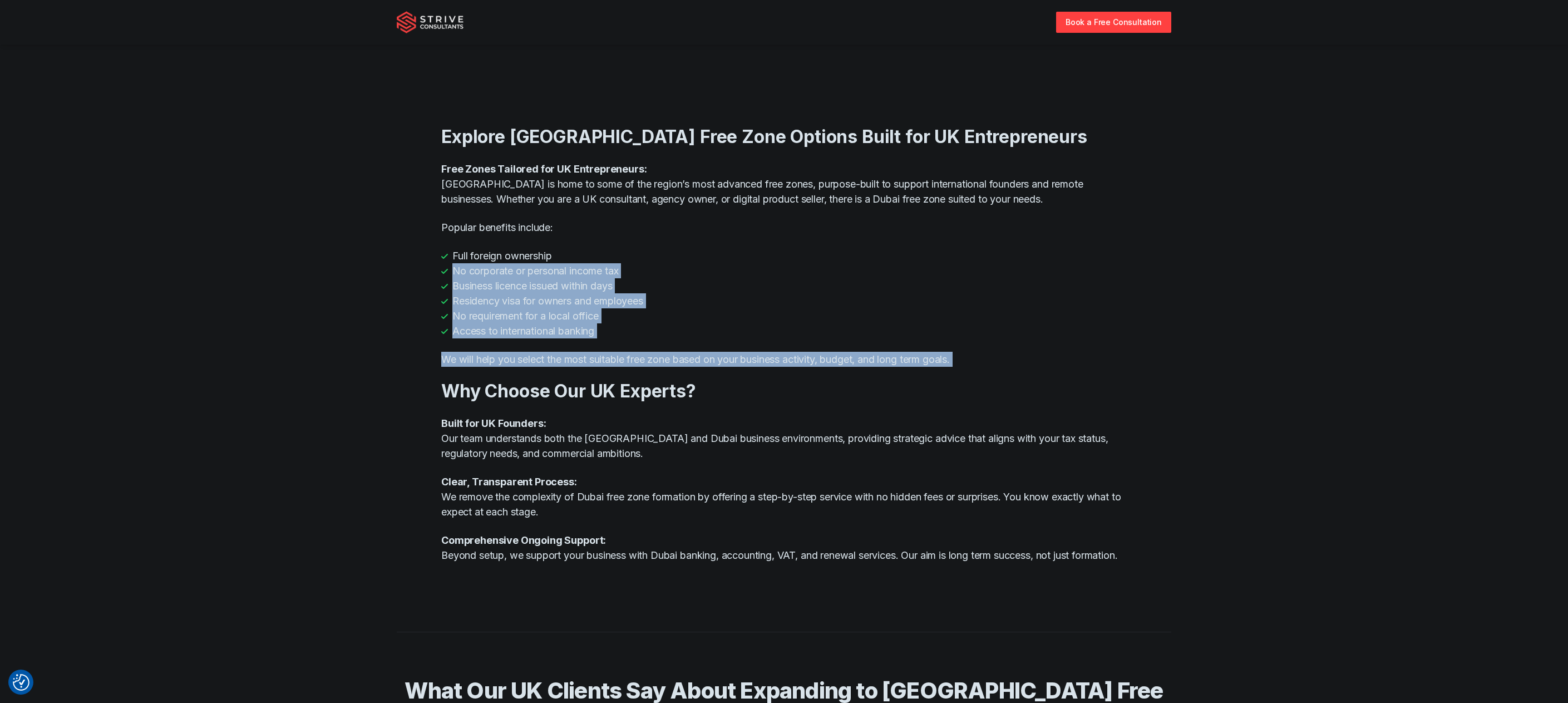
drag, startPoint x: 658, startPoint y: 276, endPoint x: 664, endPoint y: 402, distance: 126.1
click at [664, 402] on div "Explore Dubai Free Zone Options Built for UK Entrepreneurs Free Zones Tailored …" at bounding box center [784, 345] width 686 height 486
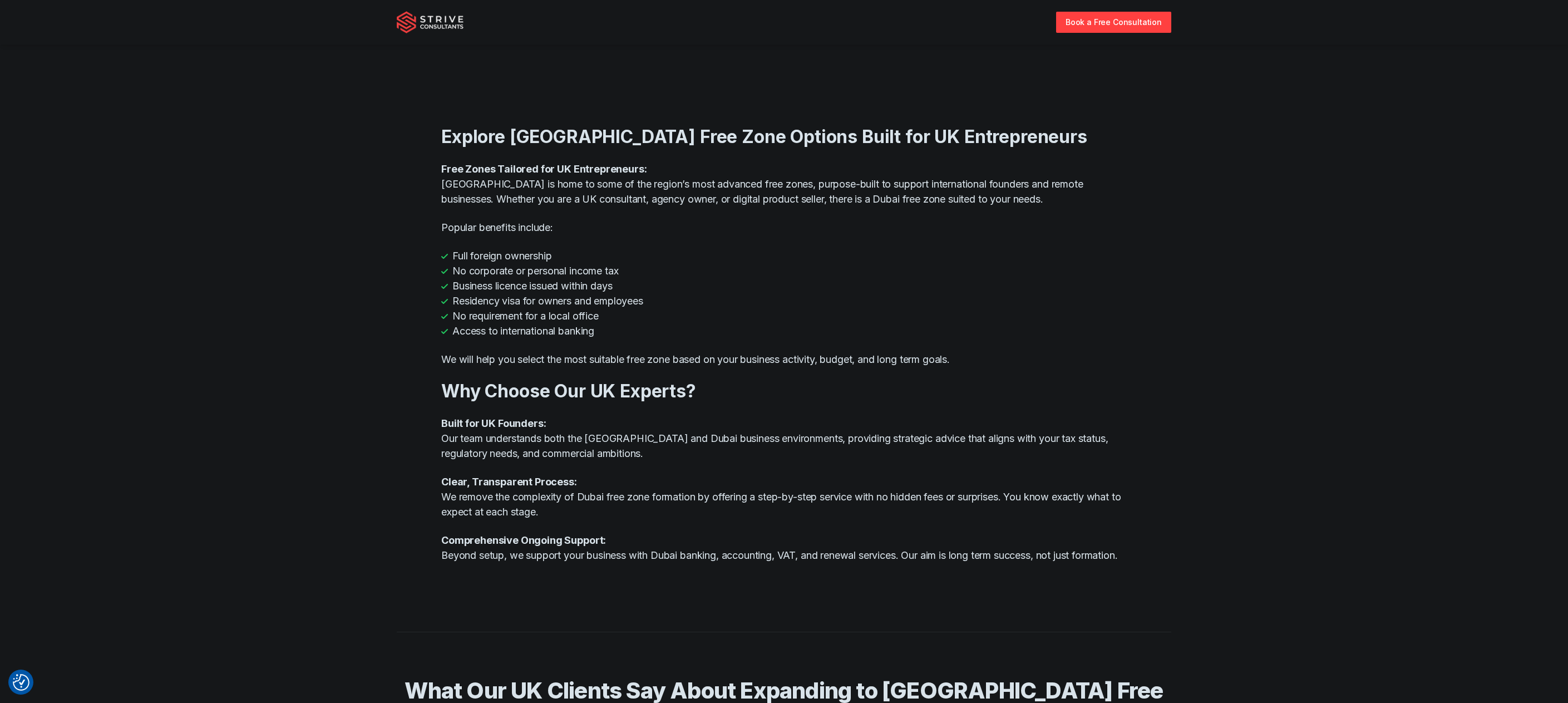
click at [664, 402] on div "Explore Dubai Free Zone Options Built for UK Entrepreneurs Free Zones Tailored …" at bounding box center [784, 345] width 686 height 486
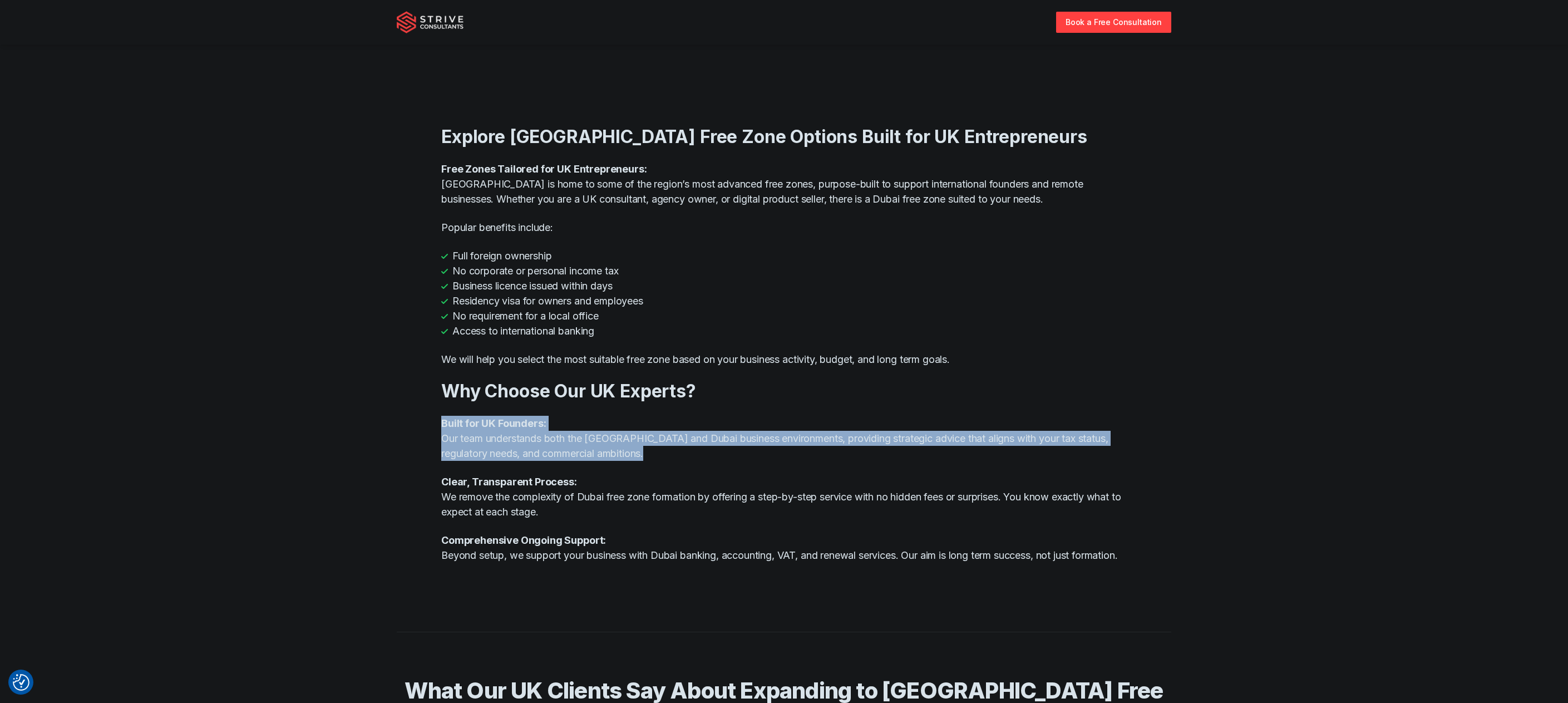
drag, startPoint x: 664, startPoint y: 402, endPoint x: 707, endPoint y: 516, distance: 121.8
click at [698, 501] on div "Explore Dubai Free Zone Options Built for UK Entrepreneurs Free Zones Tailored …" at bounding box center [784, 345] width 686 height 486
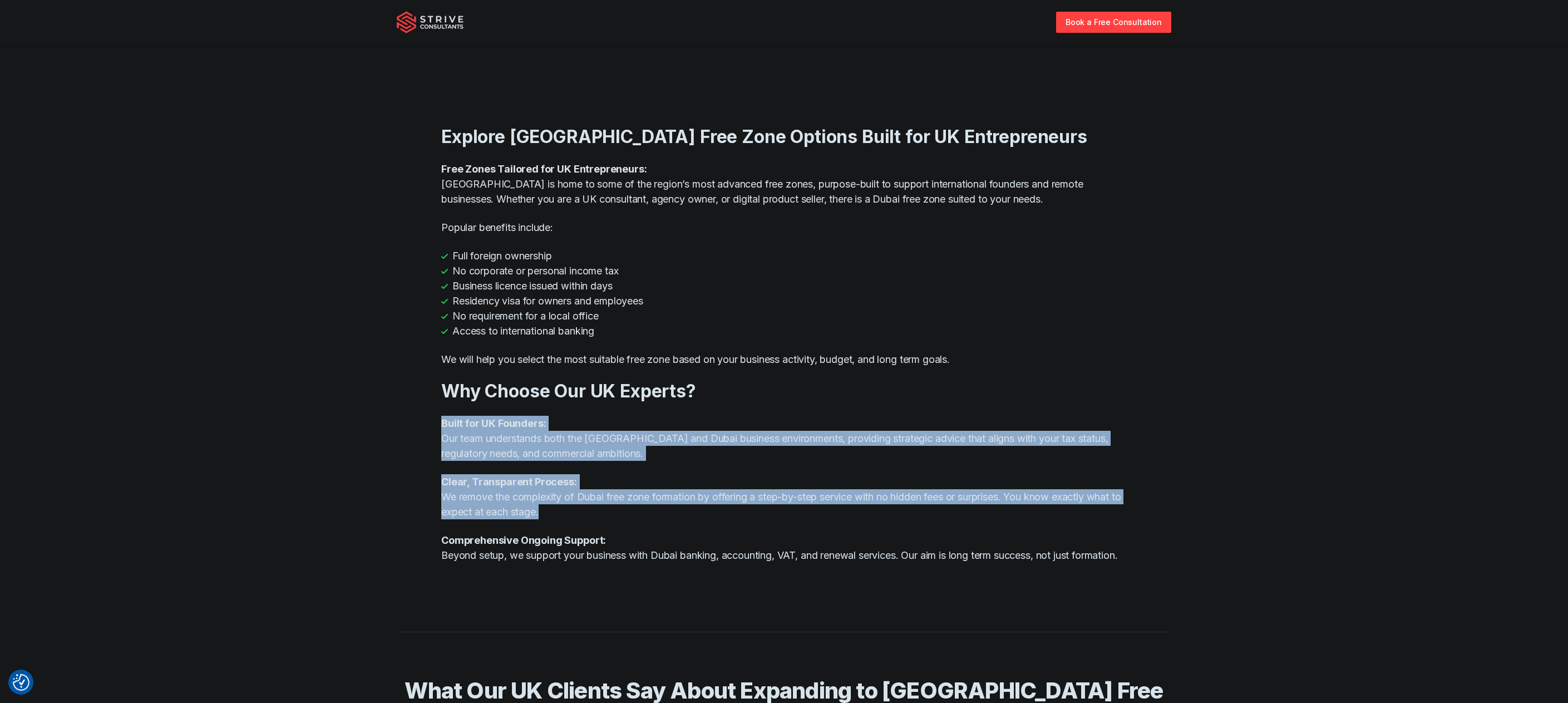
click at [708, 516] on p "Clear, Transparent Process: We remove the complexity of Dubai free zone formati…" at bounding box center [784, 497] width 686 height 45
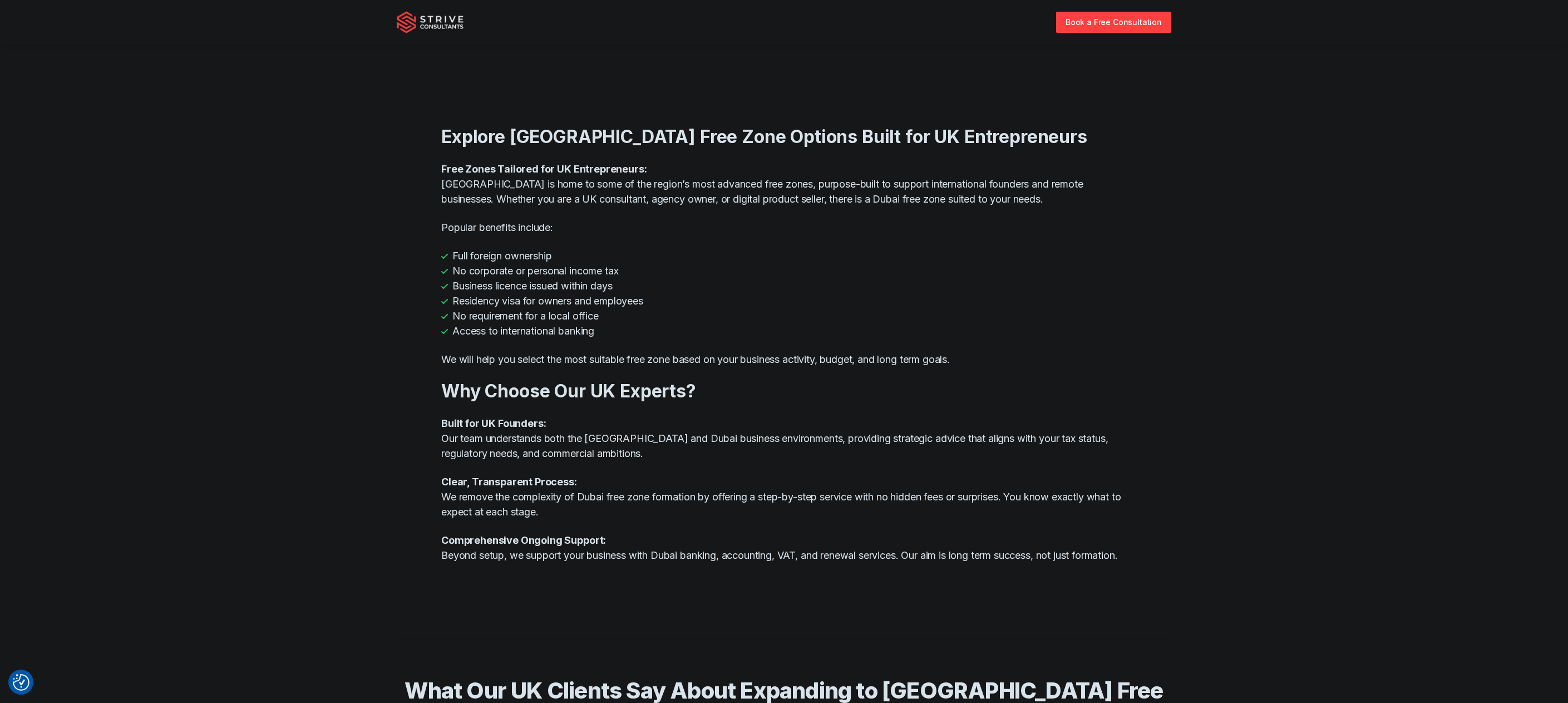
click at [708, 516] on p "Clear, Transparent Process: We remove the complexity of Dubai free zone formati…" at bounding box center [784, 497] width 686 height 45
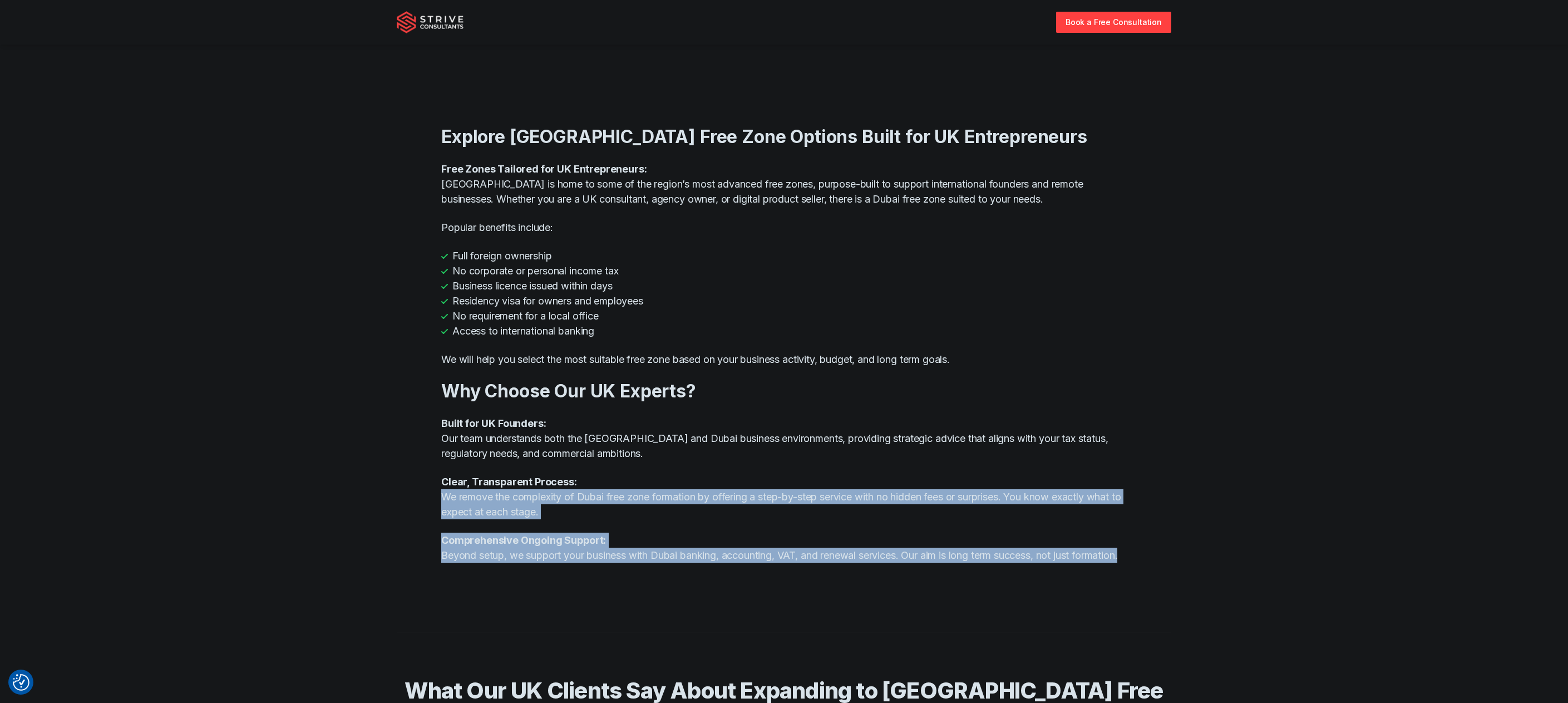
drag, startPoint x: 708, startPoint y: 516, endPoint x: 720, endPoint y: 568, distance: 53.4
click at [719, 567] on div "Explore Dubai Free Zone Options Built for UK Entrepreneurs Free Zones Tailored …" at bounding box center [784, 345] width 686 height 486
click at [720, 563] on p "Comprehensive Ongoing Support: Beyond setup, we support your business with Duba…" at bounding box center [784, 548] width 686 height 30
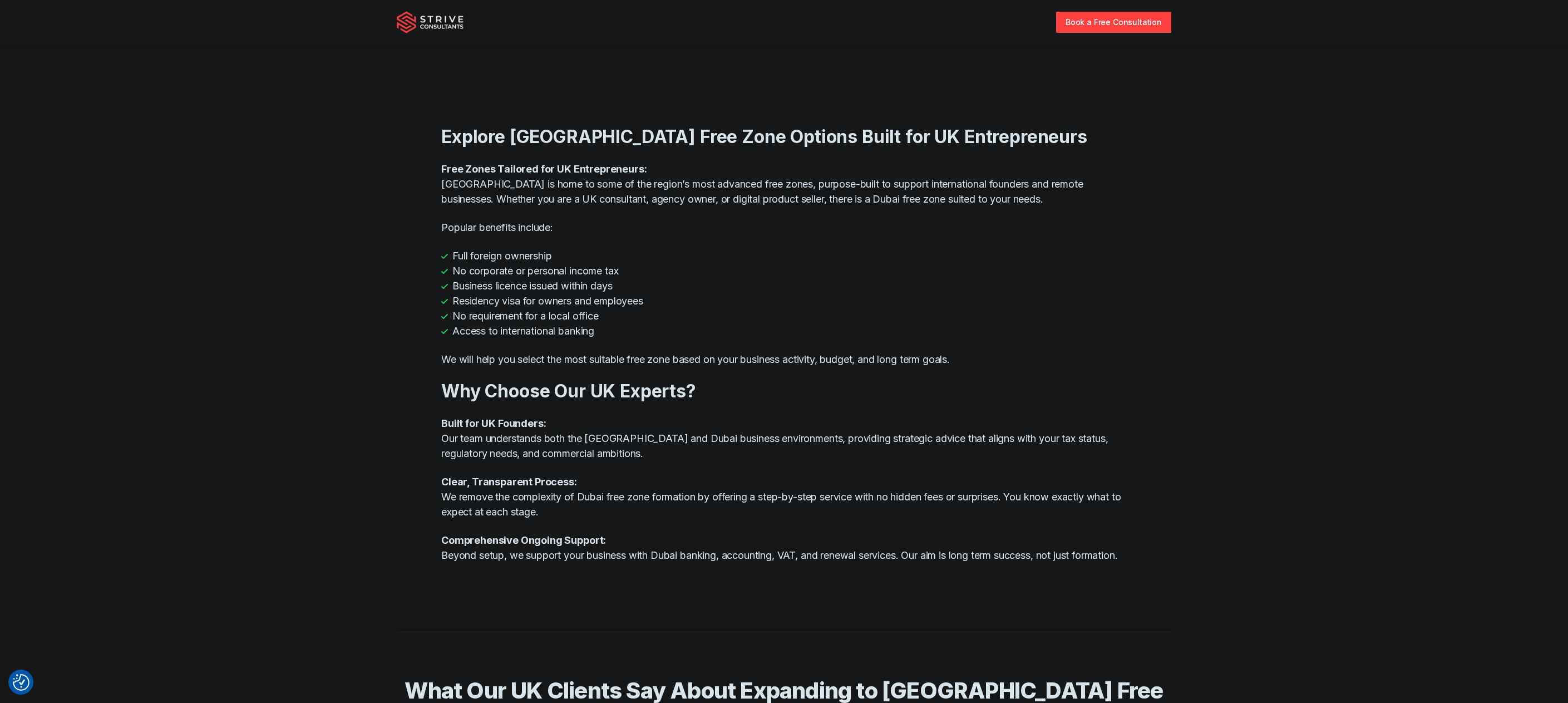
click at [720, 563] on p "Comprehensive Ongoing Support: Beyond setup, we support your business with Duba…" at bounding box center [784, 548] width 686 height 30
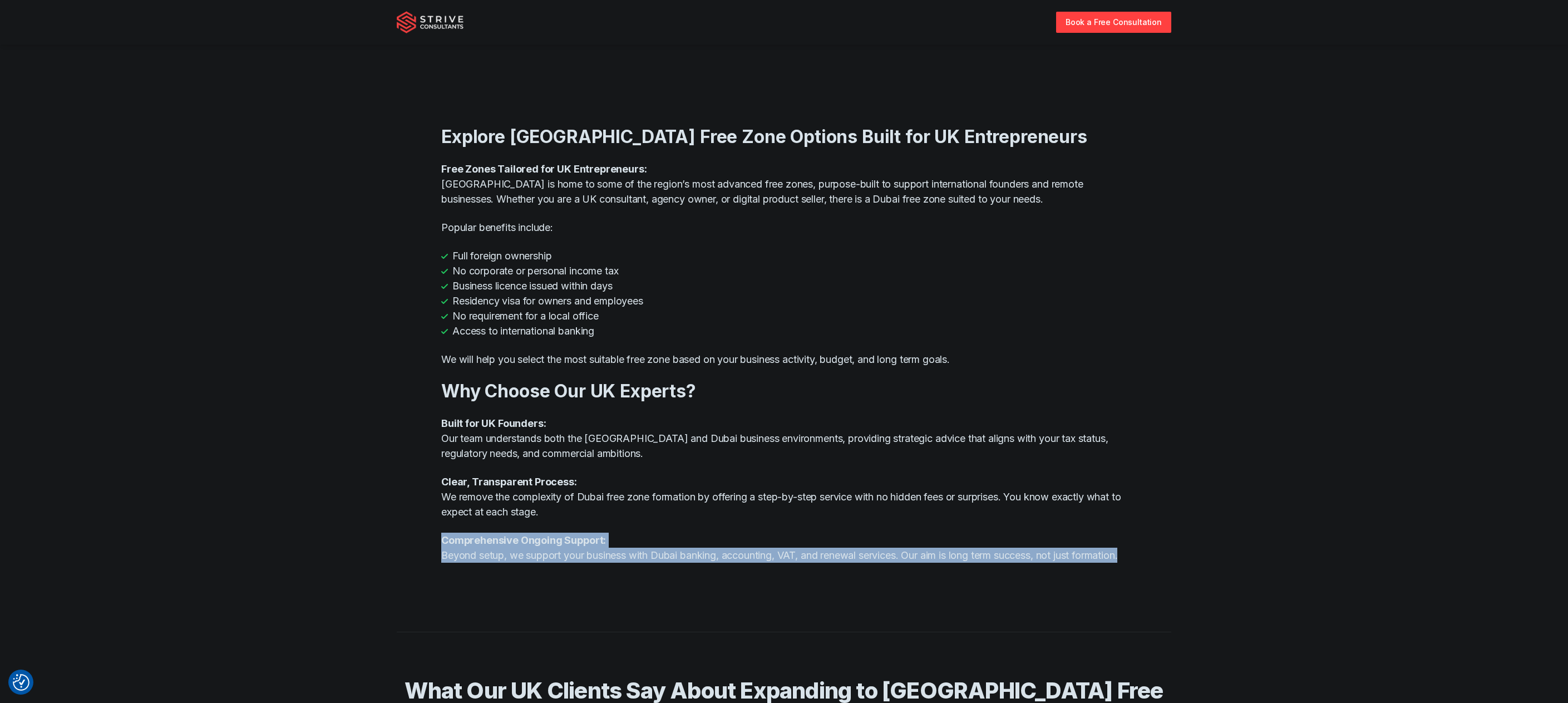
drag, startPoint x: 720, startPoint y: 568, endPoint x: 709, endPoint y: 370, distance: 198.3
click at [715, 430] on div "Explore Dubai Free Zone Options Built for UK Entrepreneurs Free Zones Tailored …" at bounding box center [784, 345] width 686 height 486
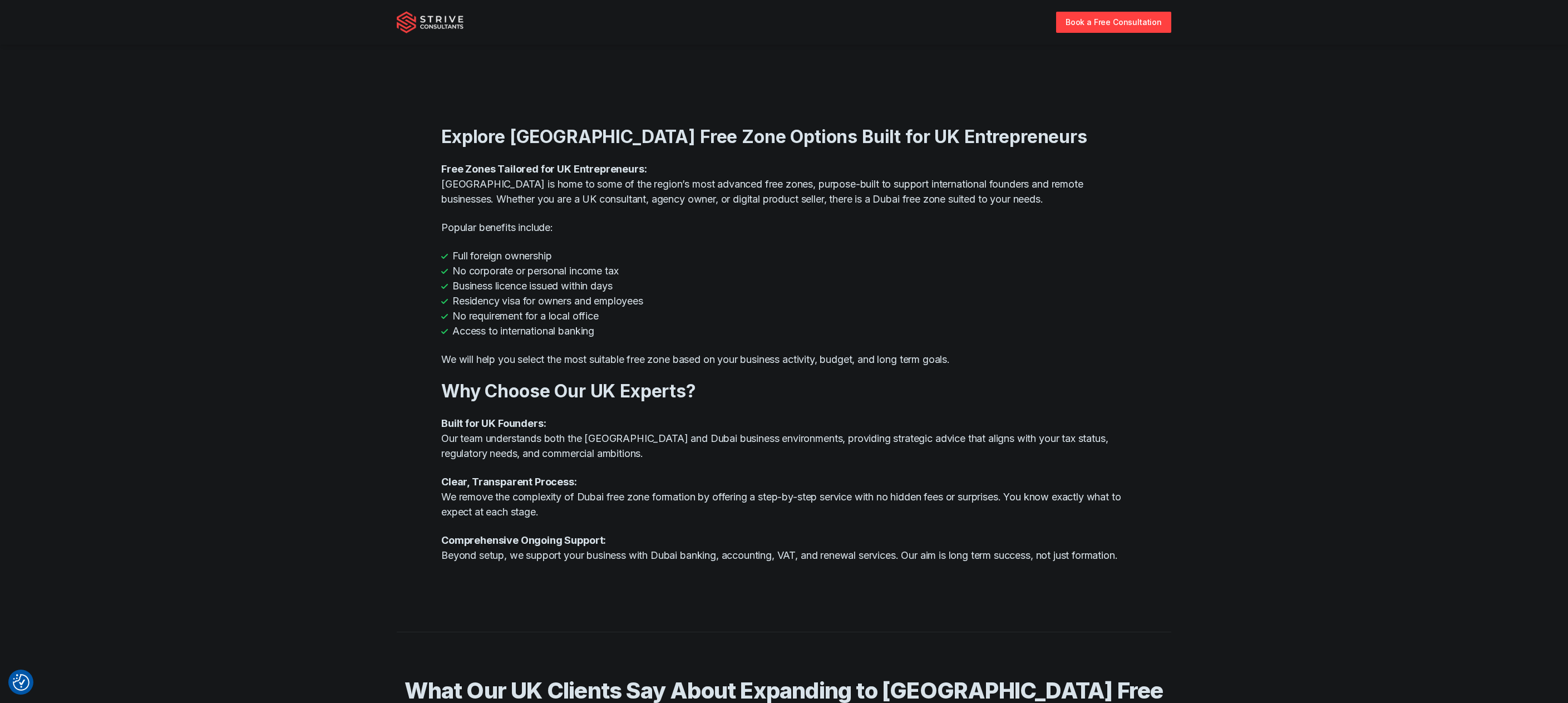
click at [709, 370] on div "Explore Dubai Free Zone Options Built for UK Entrepreneurs Free Zones Tailored …" at bounding box center [784, 345] width 686 height 486
click at [708, 368] on div "Explore Dubai Free Zone Options Built for UK Entrepreneurs Free Zones Tailored …" at bounding box center [784, 345] width 686 height 486
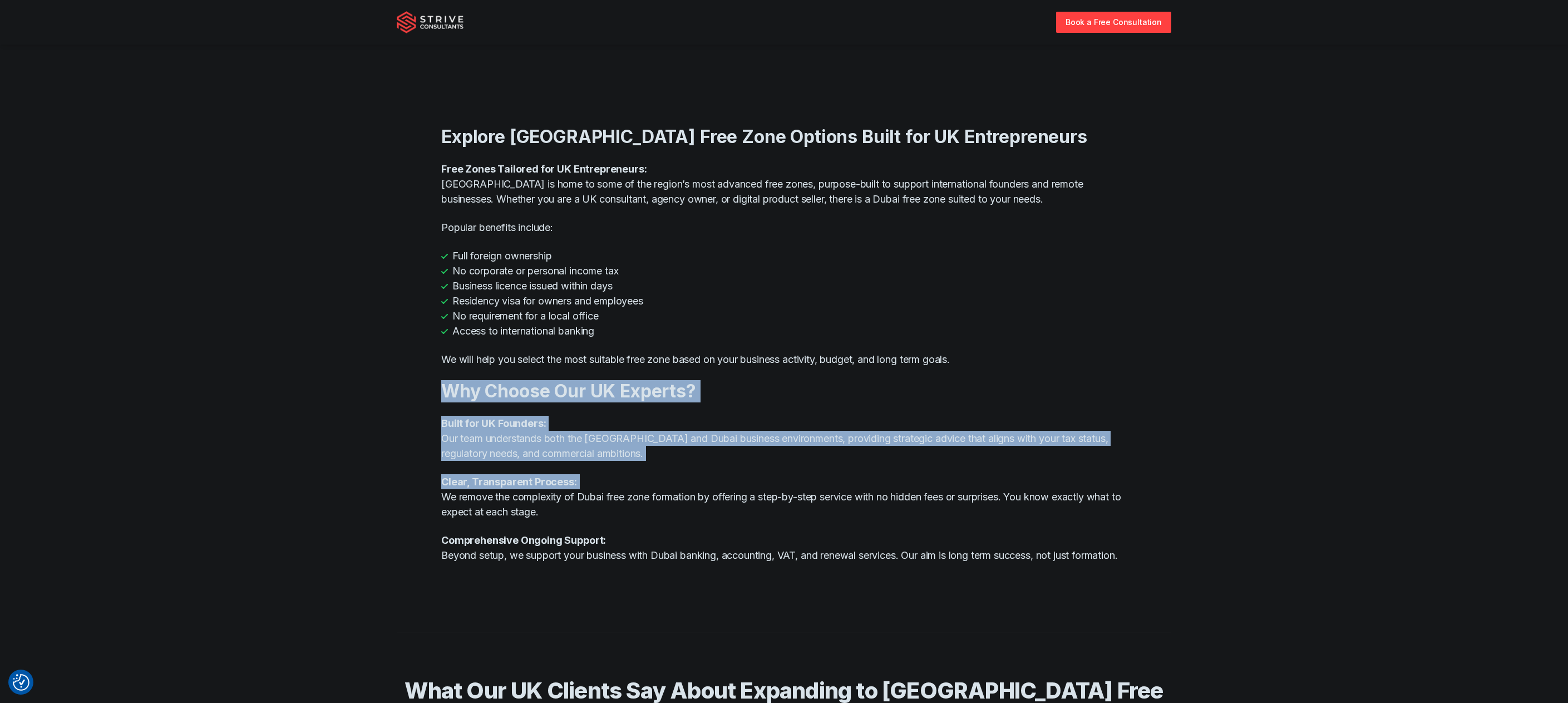
drag, startPoint x: 708, startPoint y: 368, endPoint x: 708, endPoint y: 508, distance: 140.0
click at [706, 505] on div "Explore Dubai Free Zone Options Built for UK Entrepreneurs Free Zones Tailored …" at bounding box center [784, 345] width 686 height 486
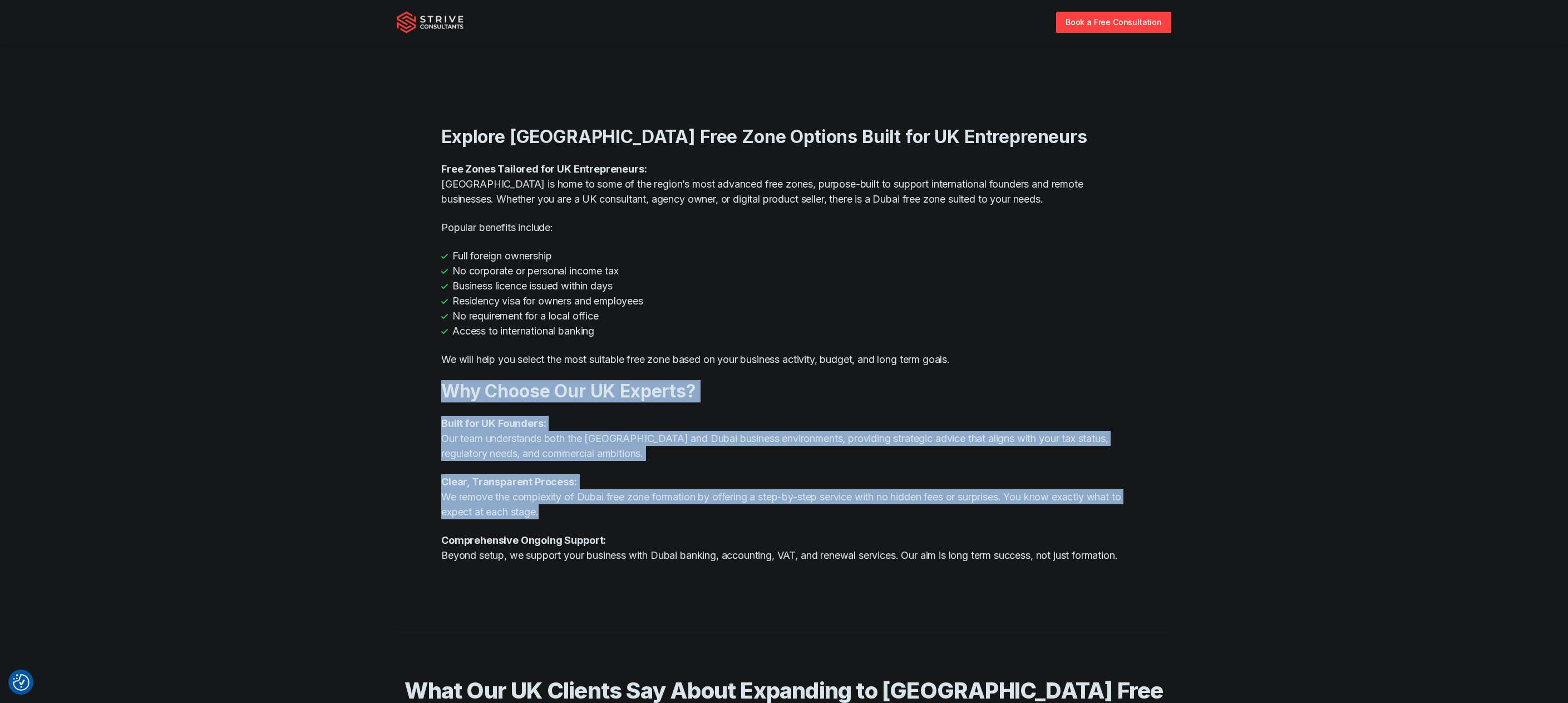
click at [708, 508] on p "Clear, Transparent Process: We remove the complexity of Dubai free zone formati…" at bounding box center [784, 497] width 686 height 45
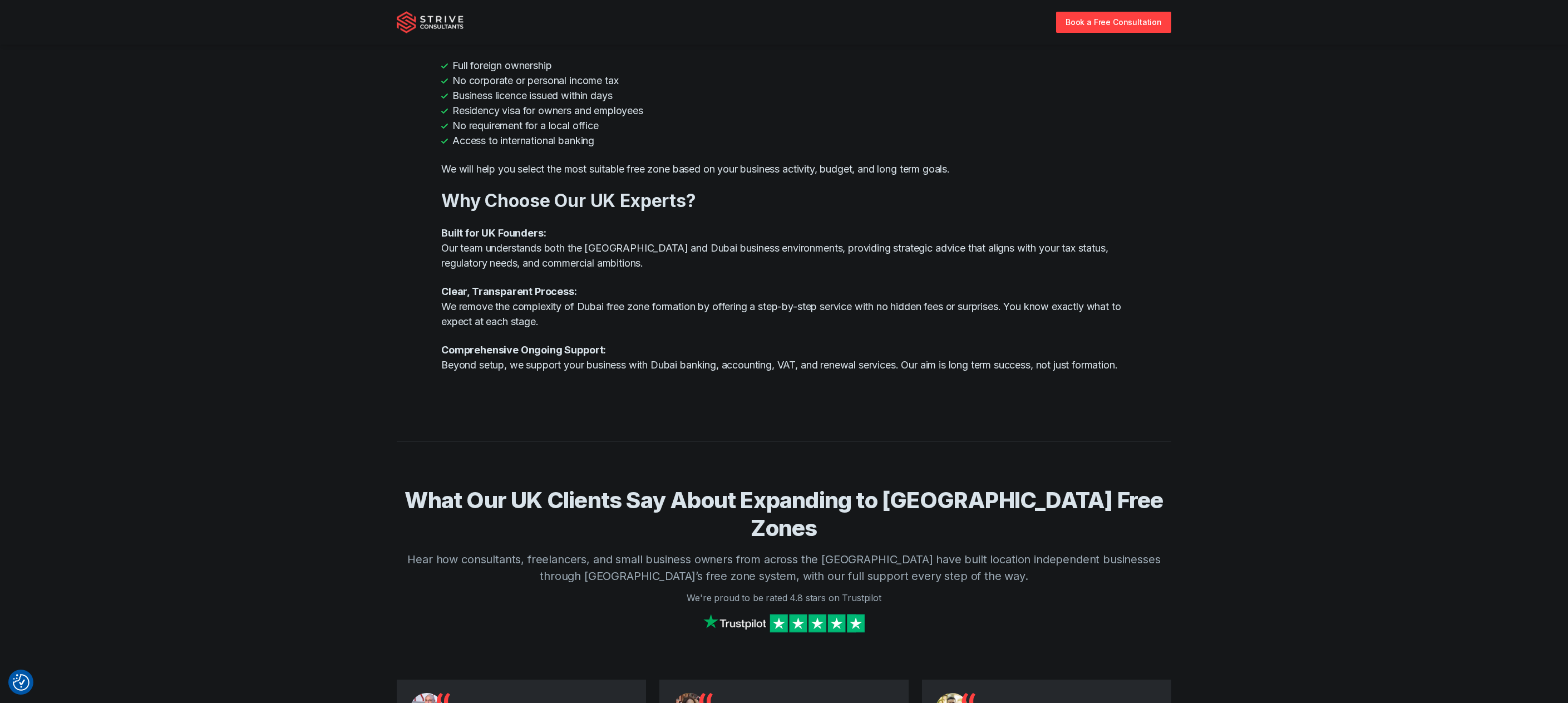
scroll to position [890, 0]
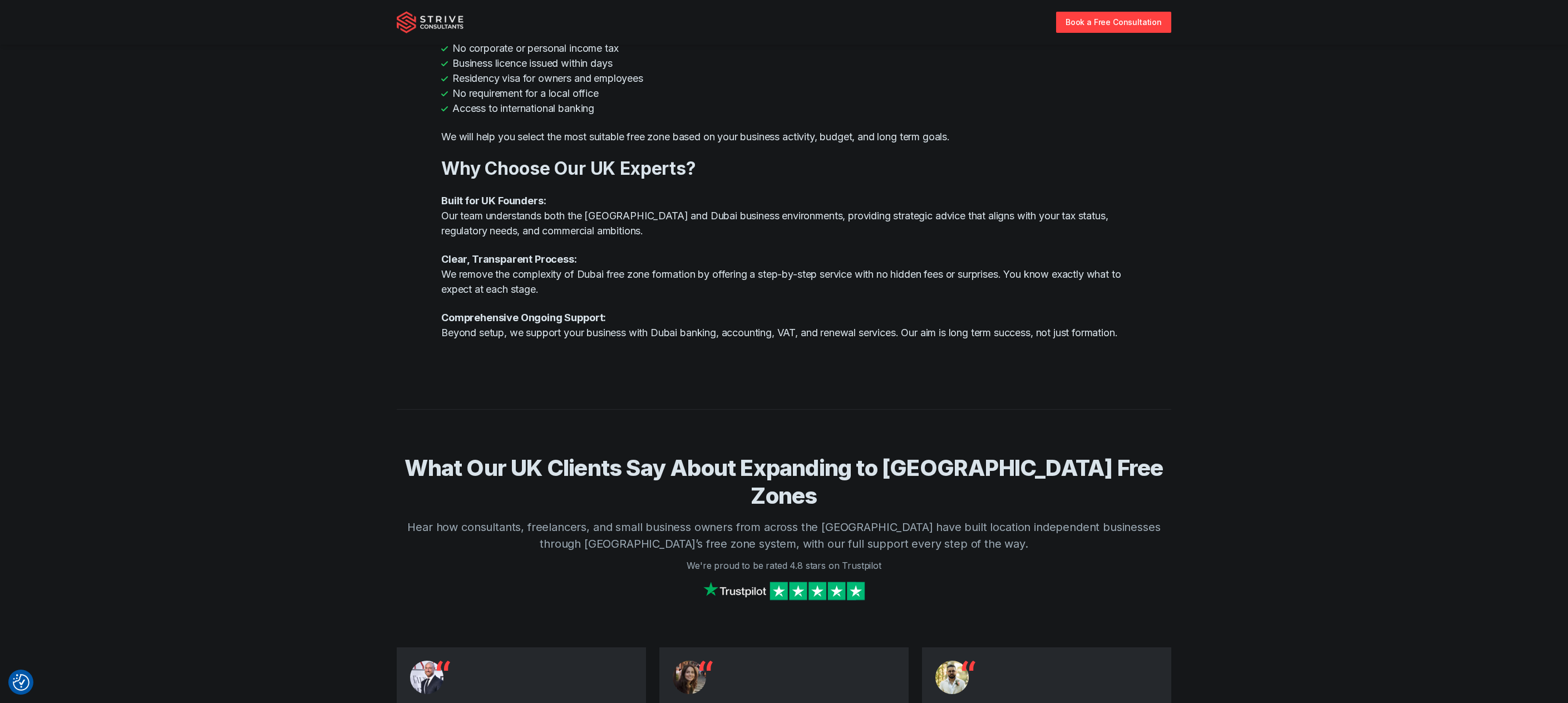
click at [1027, 519] on p "Hear how consultants, freelancers, and small business owners from across the [G…" at bounding box center [784, 535] width 775 height 33
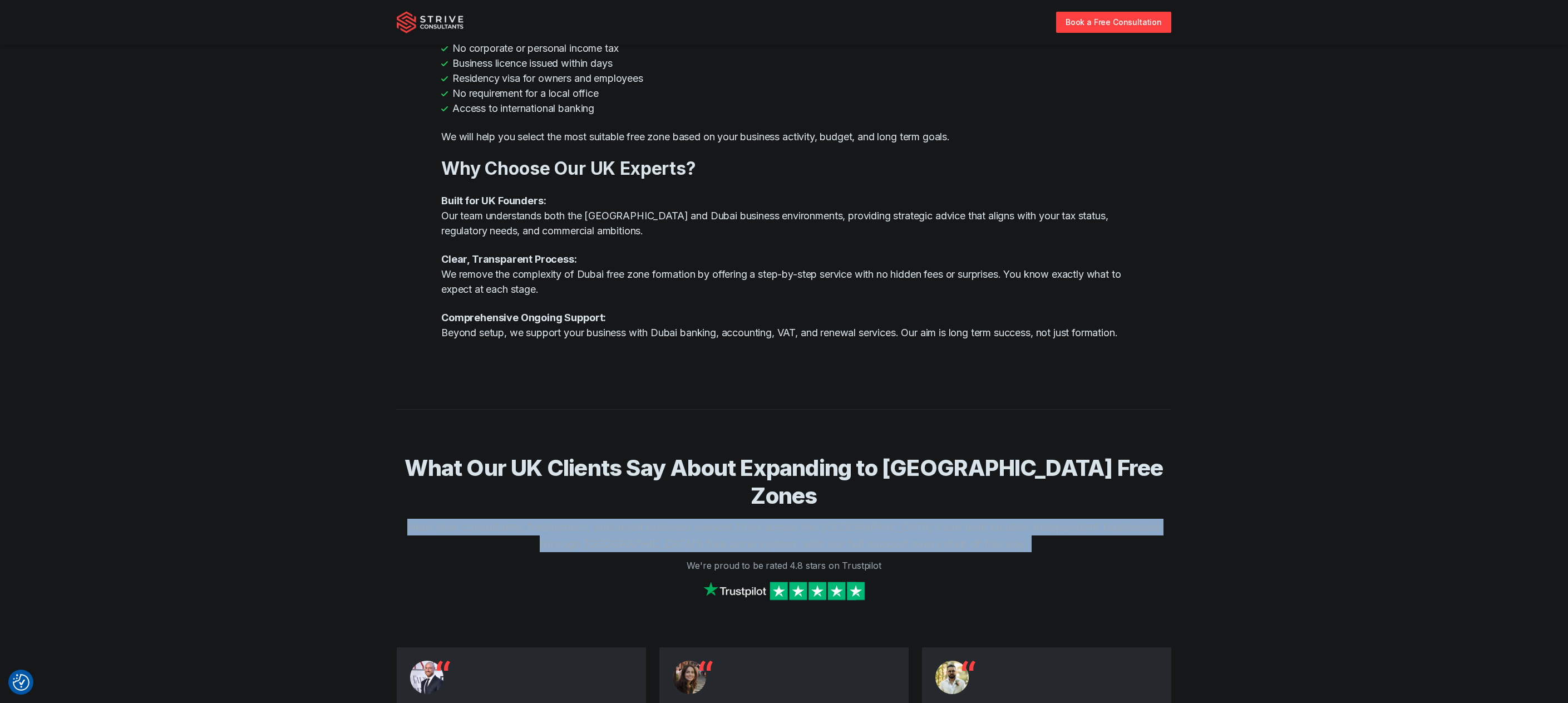
click at [1027, 519] on p "Hear how consultants, freelancers, and small business owners from across the [G…" at bounding box center [784, 535] width 775 height 33
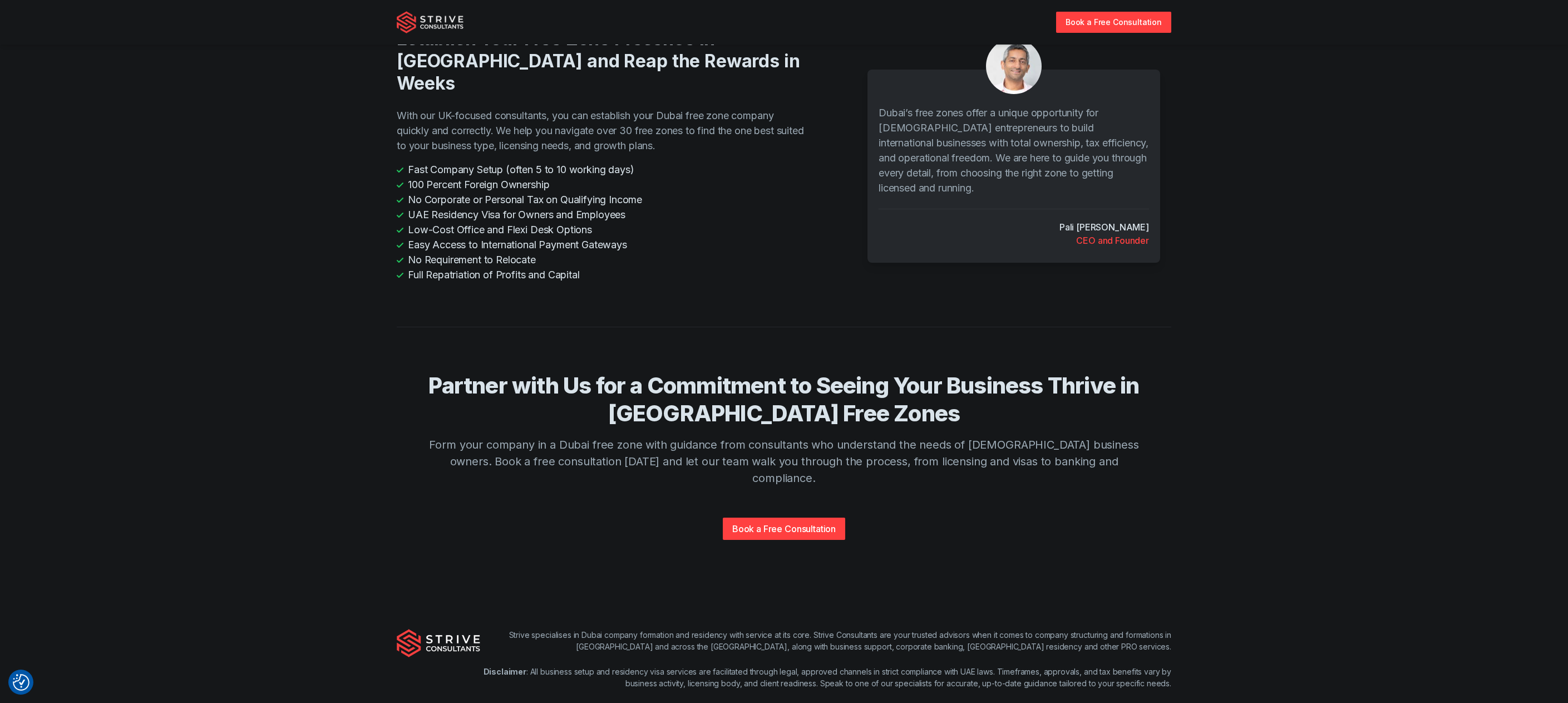
scroll to position [2414, 0]
